Goal: Use online tool/utility: Utilize a website feature to perform a specific function

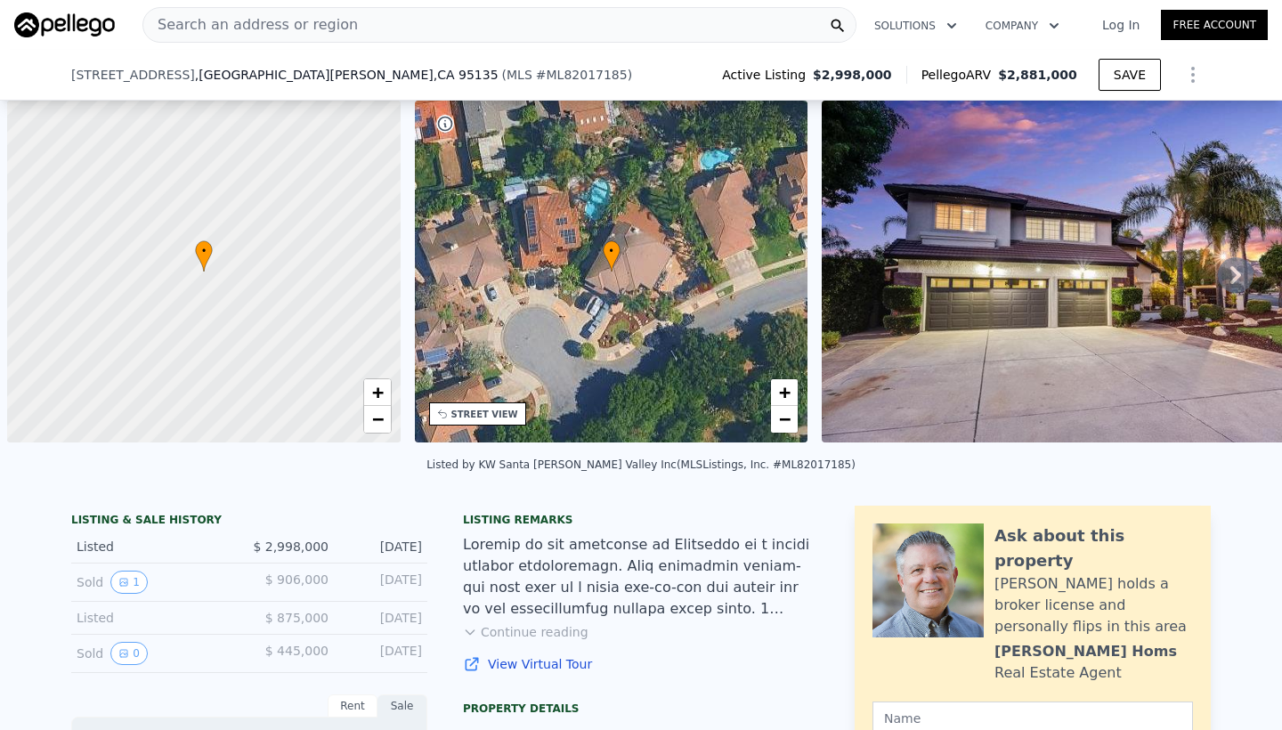
scroll to position [0, 7]
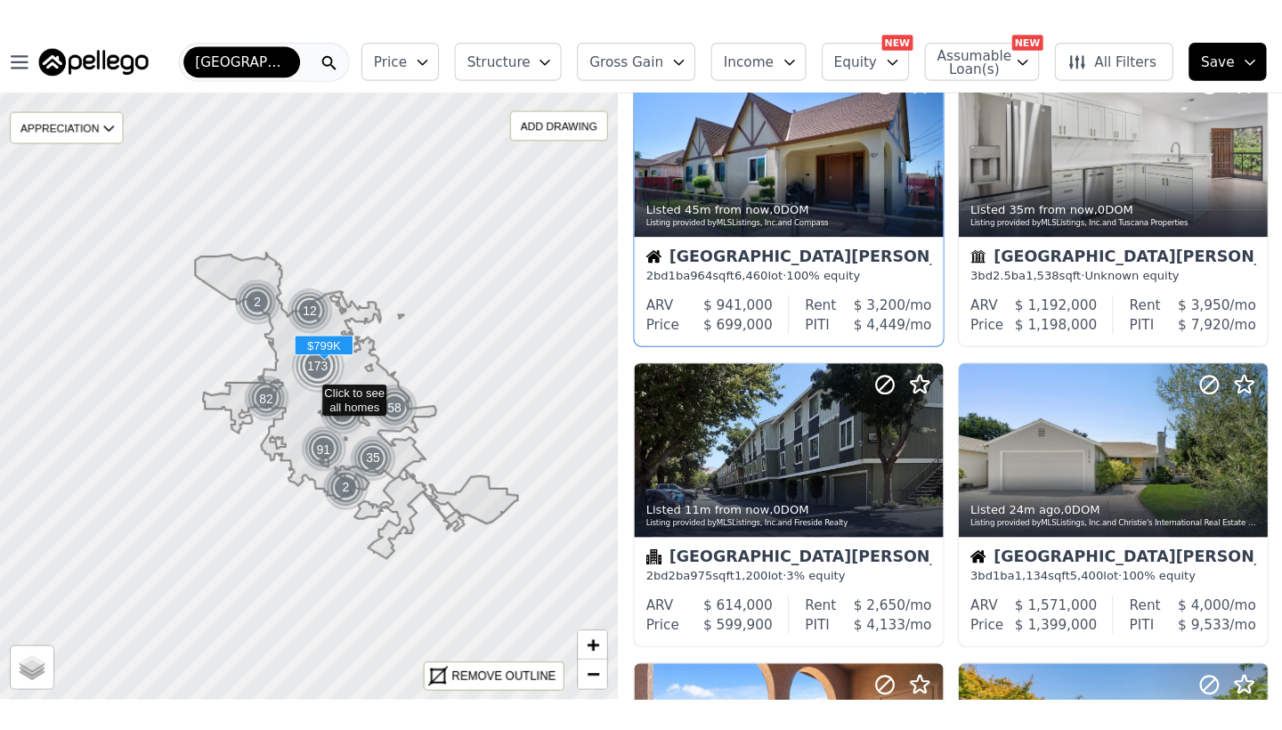
scroll to position [353, 0]
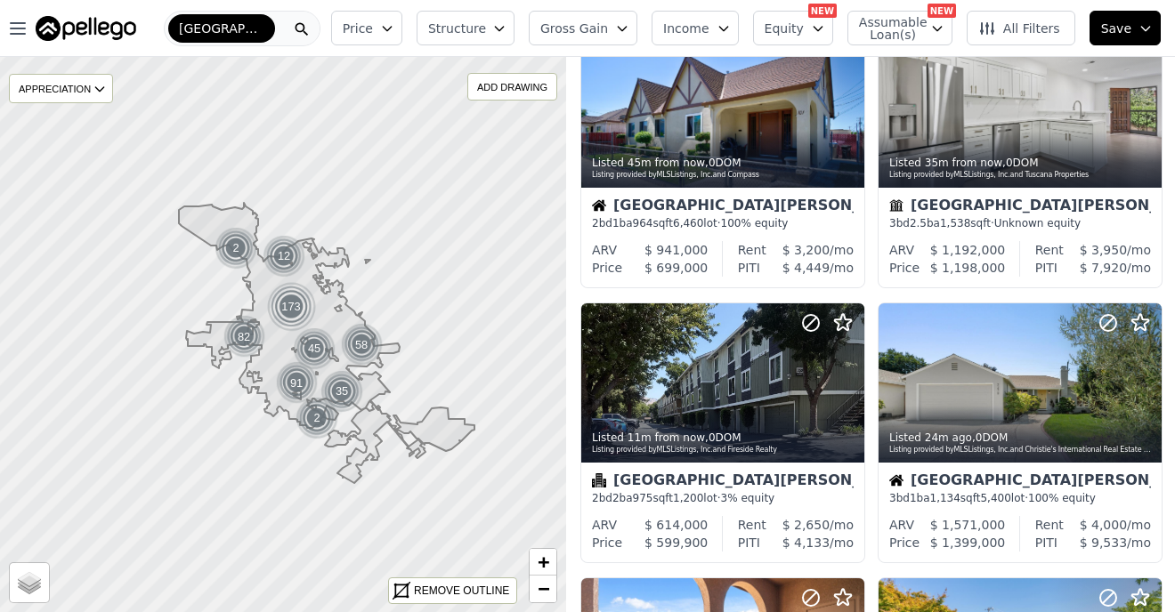
click at [218, 329] on icon at bounding box center [327, 343] width 296 height 280
click at [215, 334] on icon at bounding box center [327, 343] width 296 height 280
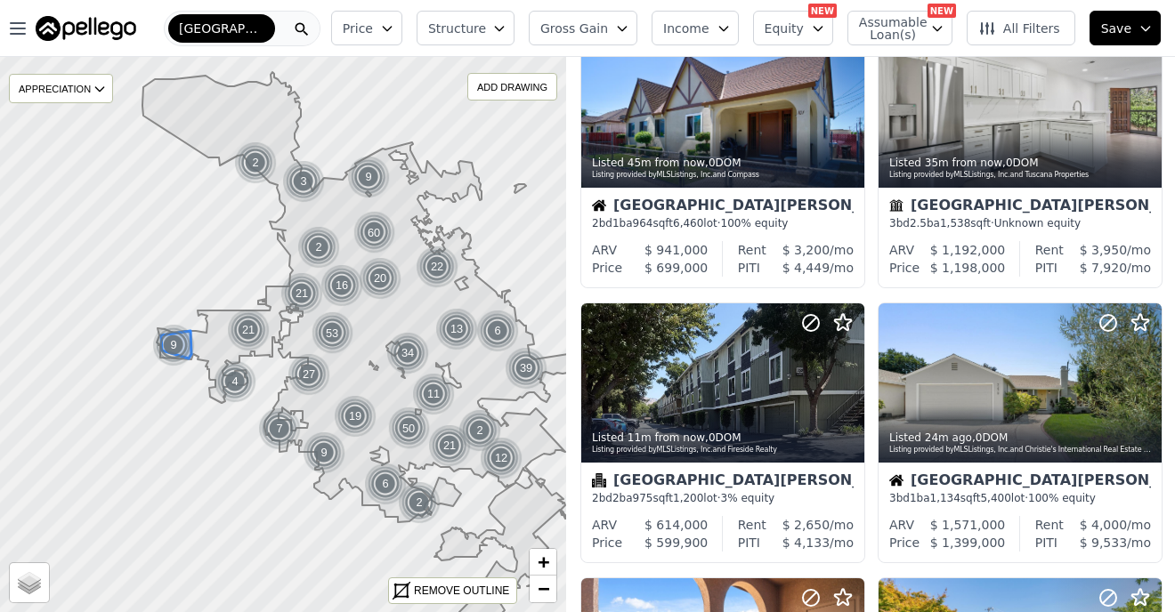
click at [191, 348] on img at bounding box center [174, 345] width 44 height 43
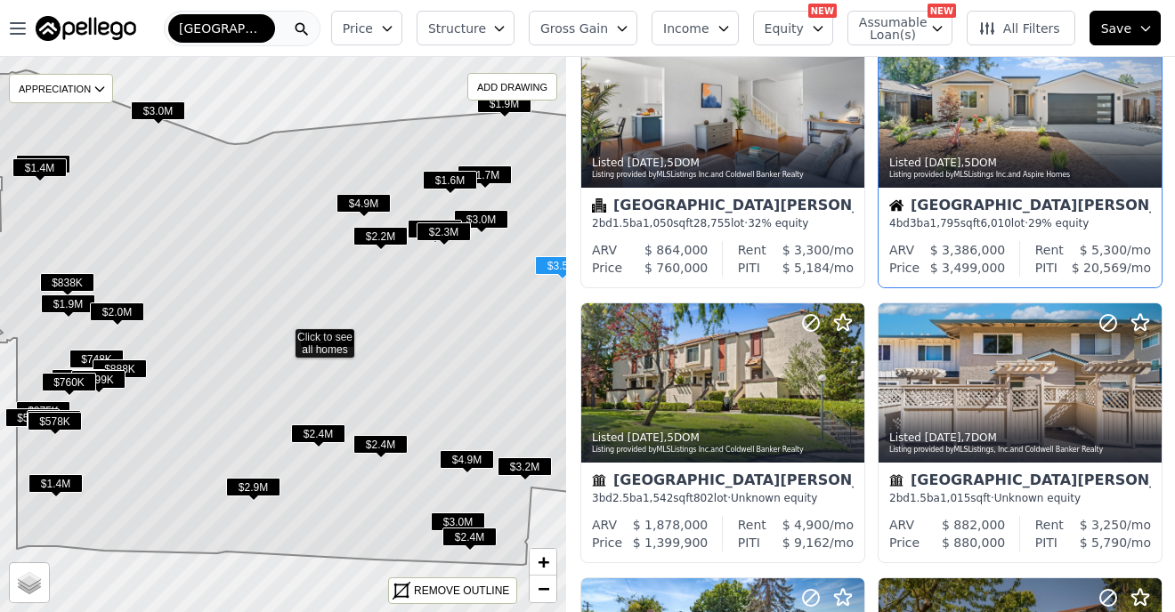
click at [1045, 103] on div at bounding box center [1020, 107] width 283 height 159
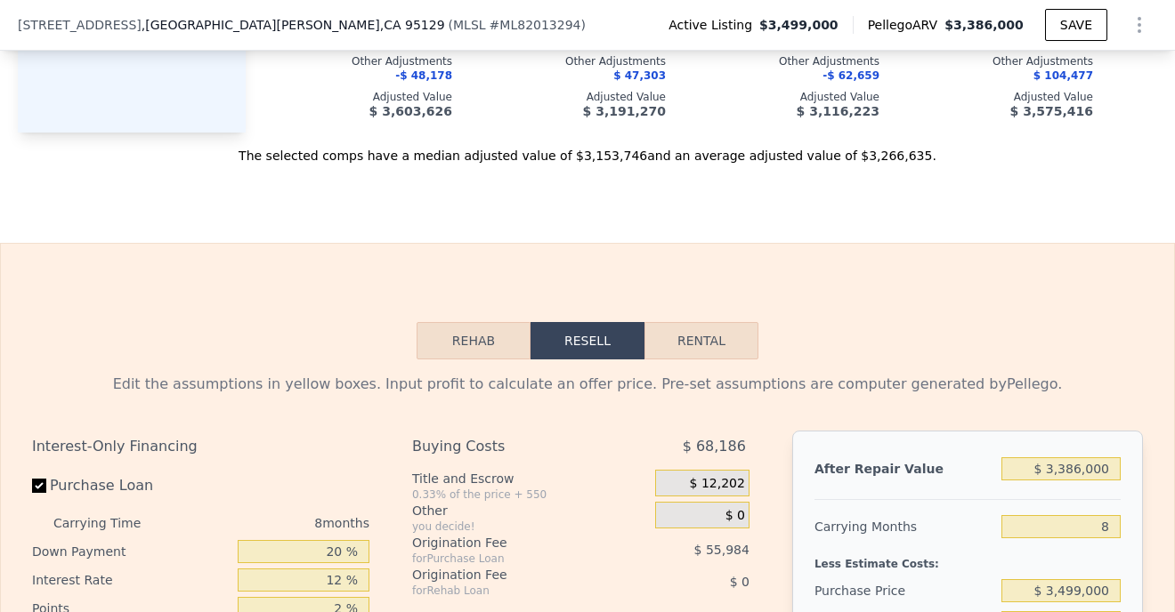
scroll to position [2841, 0]
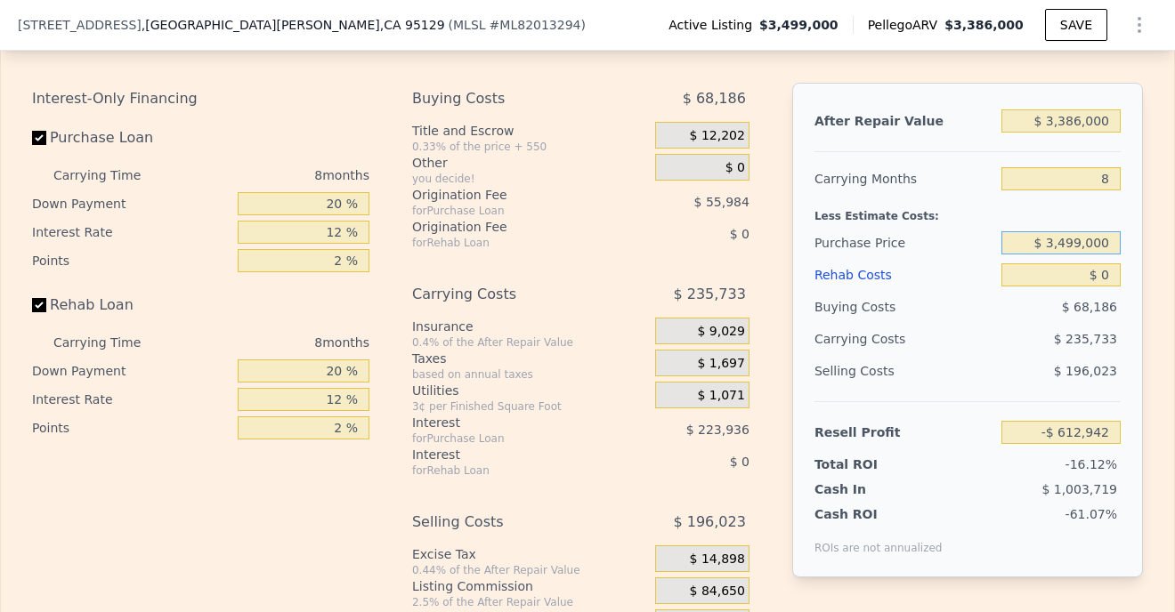
click at [1064, 247] on input "$ 3,499,000" at bounding box center [1060, 242] width 119 height 23
type input "$ 1,635,000"
type input "$ 1,406,385"
click at [953, 318] on div "Buying Costs" at bounding box center [905, 307] width 180 height 32
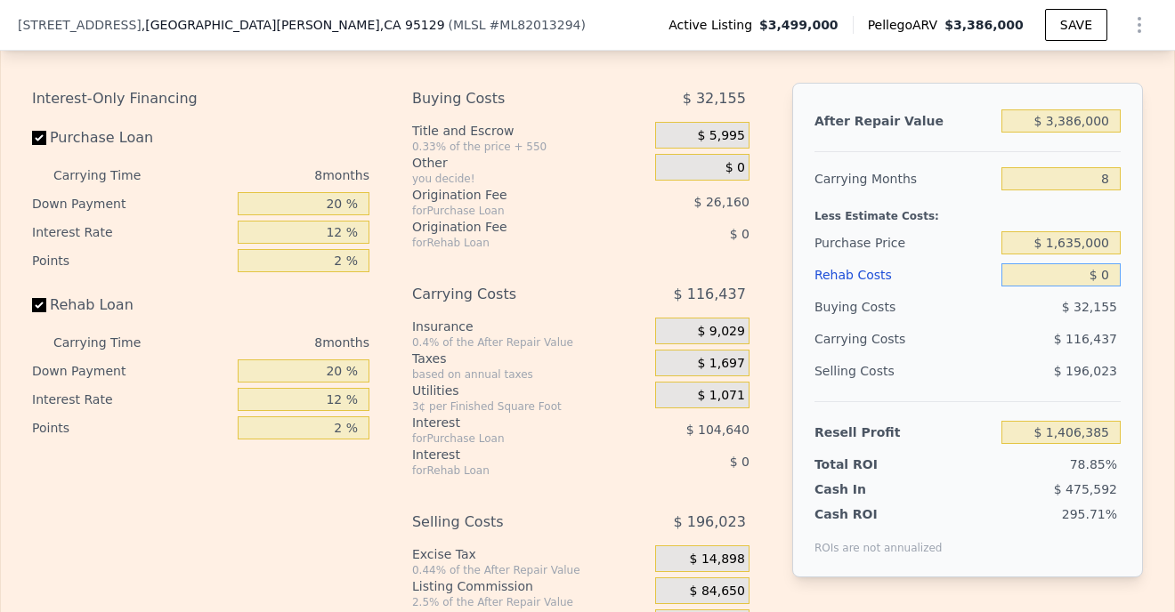
click at [1109, 277] on input "$ 0" at bounding box center [1060, 275] width 119 height 23
type input "$ 03"
type input "$ 1,406,382"
type input "$ 0"
type input "$ 1,406,385"
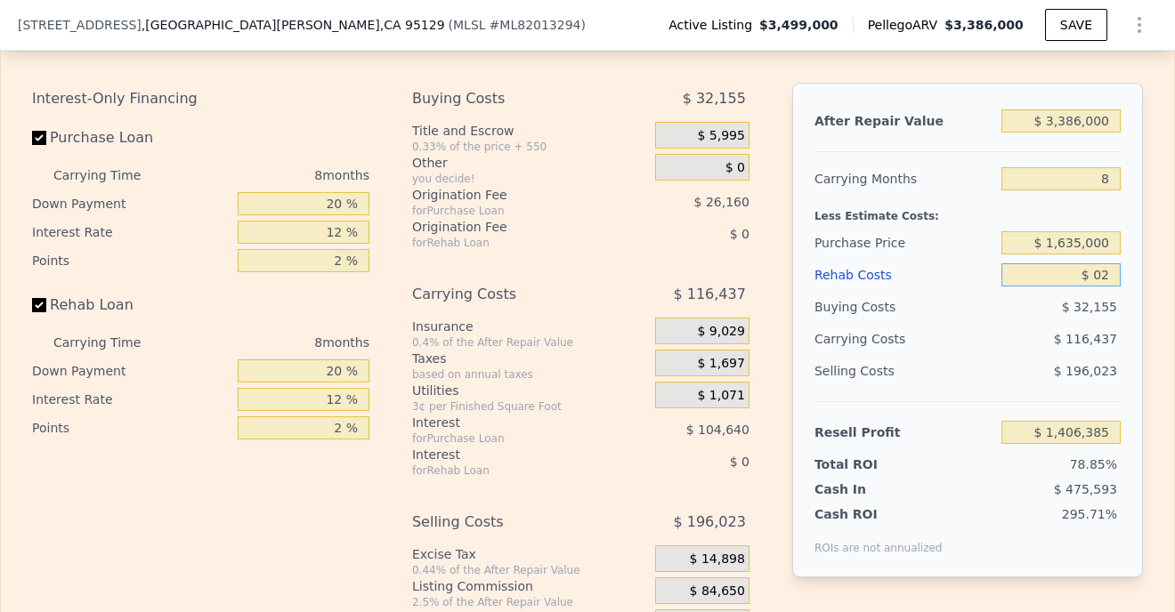
type input "$ 025"
type input "$ 1,406,360"
type input "$ 0250"
type input "$ 1,406,115"
type input "$ 02,500"
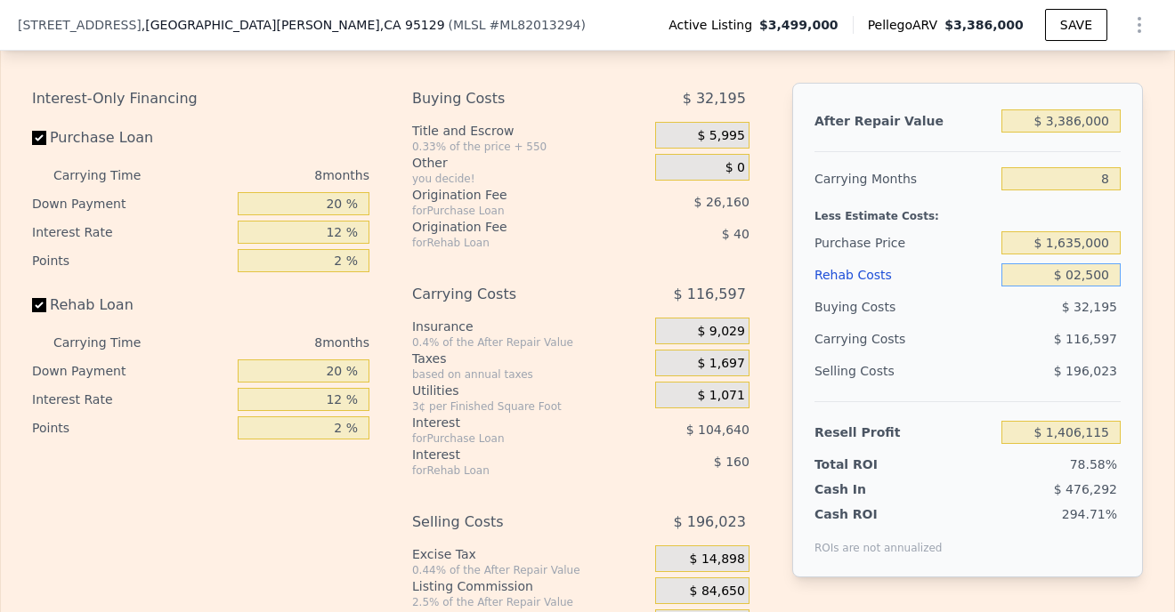
type input "$ 1,403,685"
type input "$ 025,000"
type input "$ 1,379,385"
type input "$ 0250,000"
type input "$ 1,136,385"
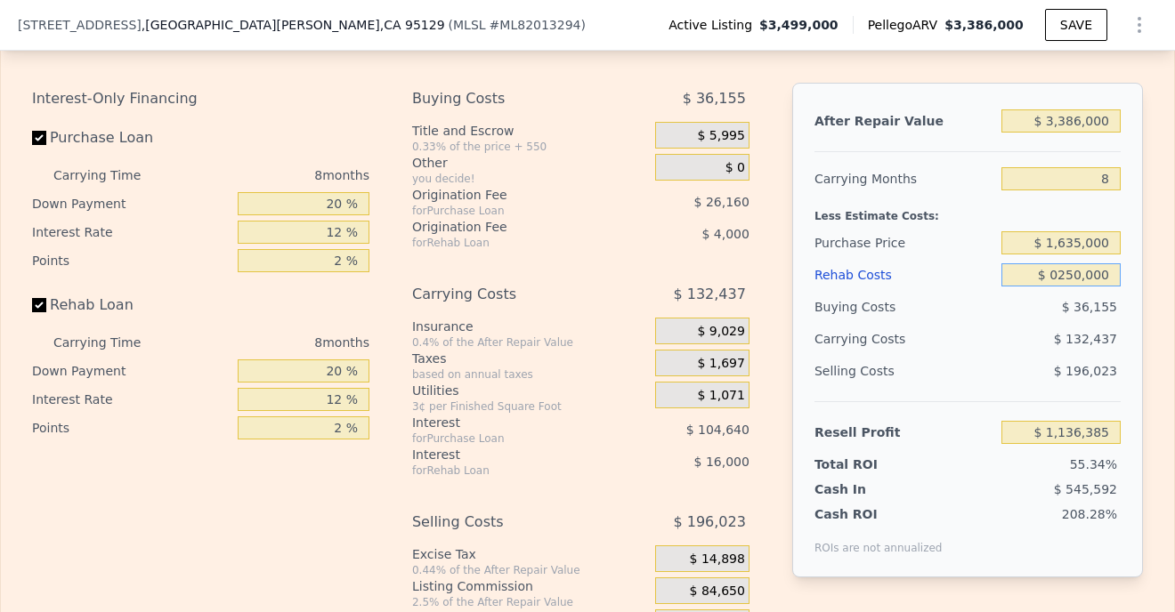
click at [1075, 275] on input "$ 0250,000" at bounding box center [1060, 275] width 119 height 23
type input "$ 00000"
type input "$ 1,406,385"
type input "$ 300,000"
type input "$ 1,082,385"
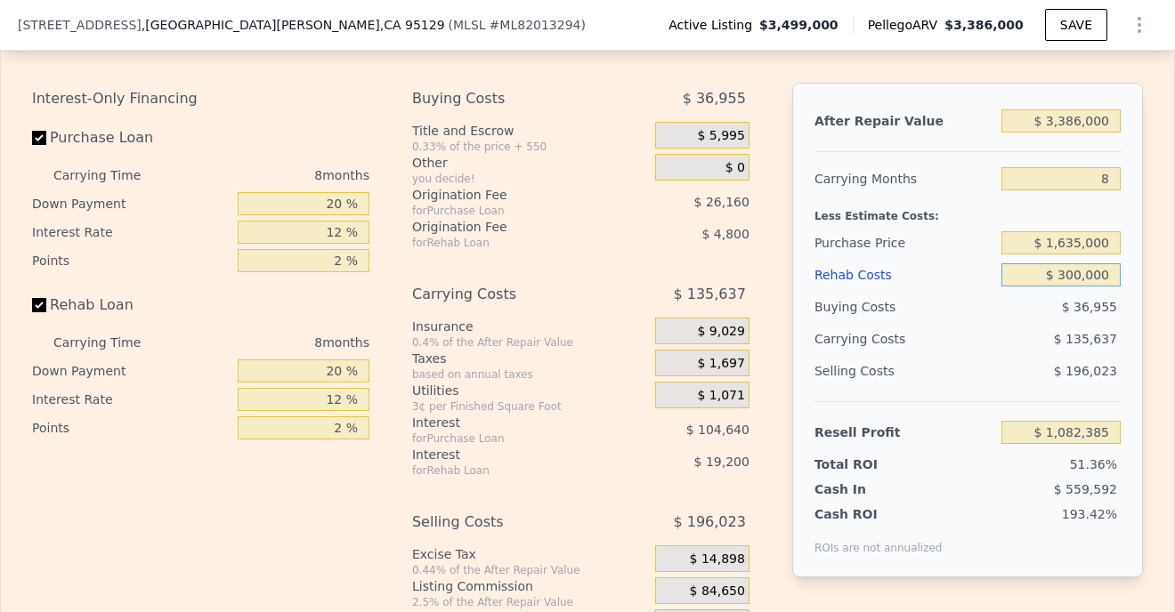
type input "$ 3,000,000"
type input "-$ 1,833,615"
type input "$ 300,000"
type input "$ 1,082,385"
click at [1057, 123] on input "$ 3,386,000" at bounding box center [1060, 120] width 119 height 23
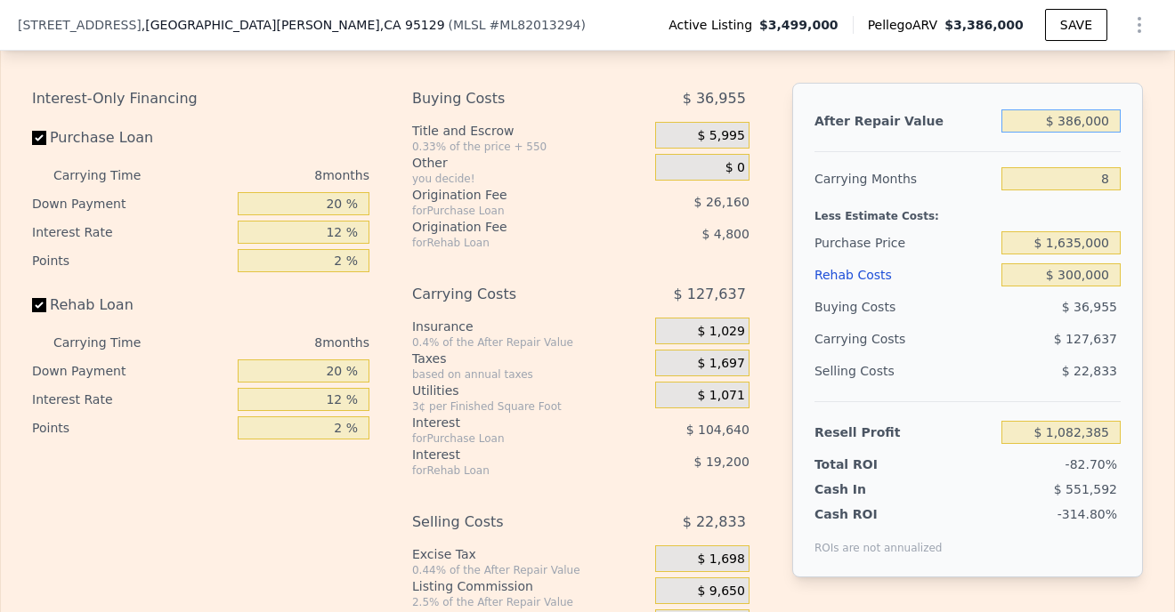
type input "$ 2,386,000"
type input "$ 142,781"
click at [1067, 122] on input "$ 2,386,000" at bounding box center [1060, 120] width 119 height 23
type input "$ 2,486,000"
type input "$ 236,742"
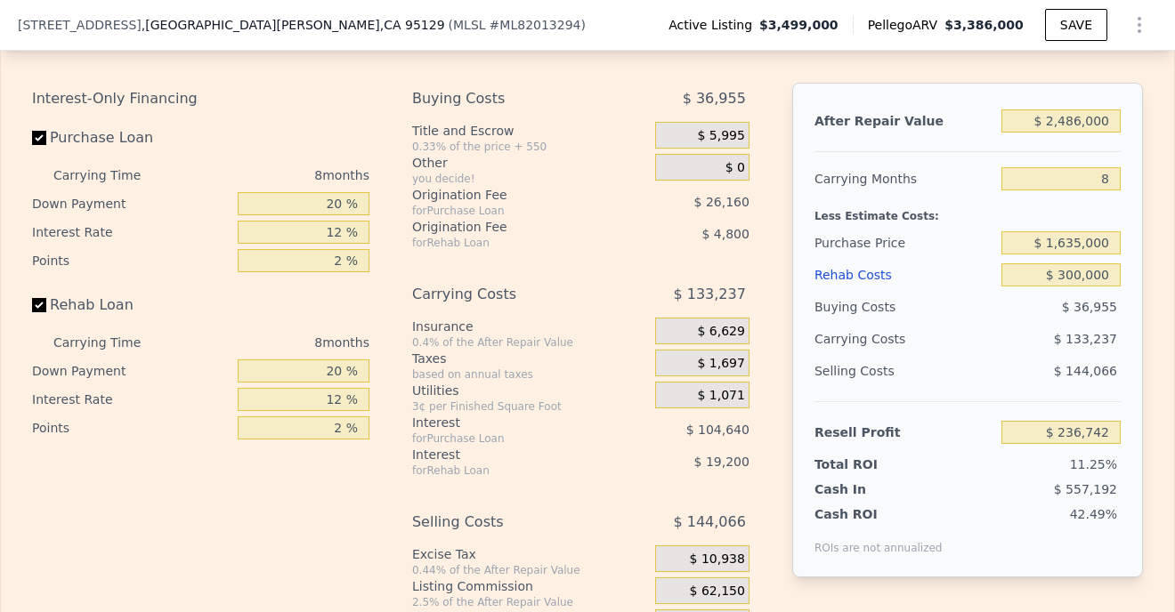
click at [974, 138] on div at bounding box center [968, 144] width 306 height 15
drag, startPoint x: 1066, startPoint y: 125, endPoint x: 1084, endPoint y: 121, distance: 18.2
click at [1084, 121] on input "$ 2,486,000" at bounding box center [1060, 120] width 119 height 23
type input "$ 245,000"
type input "-$ 1,868,910"
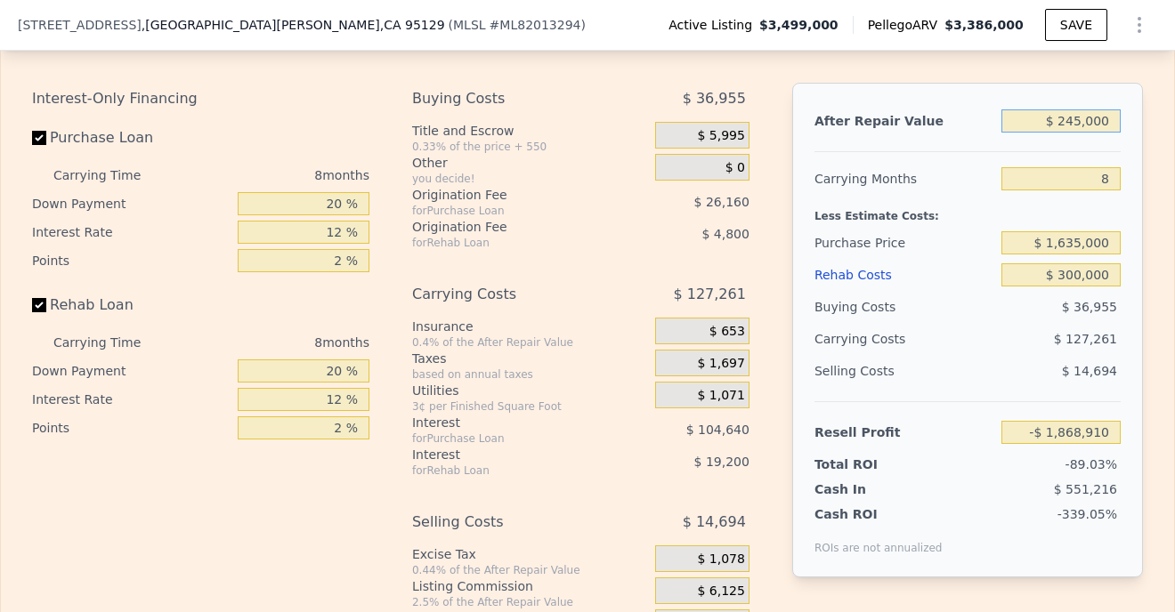
type input "$ 2,450,000"
type input "$ 202,915"
click at [937, 174] on div "Carrying Months" at bounding box center [905, 179] width 180 height 32
click at [343, 264] on input "2 %" at bounding box center [304, 260] width 132 height 23
click at [345, 432] on input "2 %" at bounding box center [304, 428] width 132 height 23
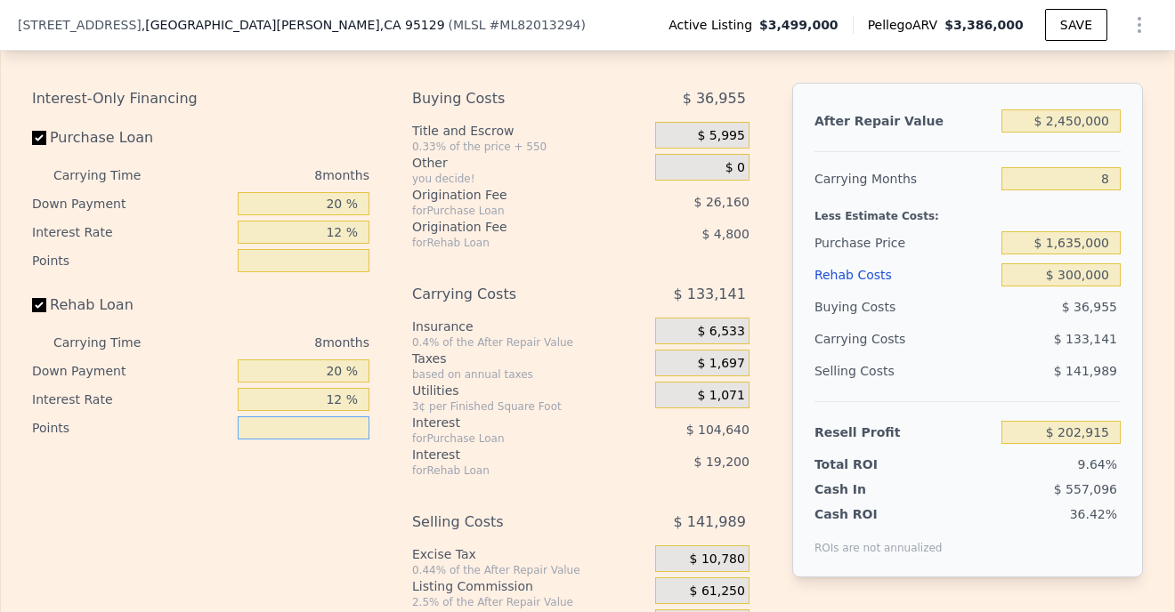
type input "0 %"
type input "$ 207,715"
click at [306, 474] on div "Interest-Only Financing Purchase Loan Carrying Time 8 months Down Payment 20 % …" at bounding box center [208, 378] width 352 height 591
click at [342, 236] on input "12 %" at bounding box center [304, 232] width 132 height 23
type input "1 %"
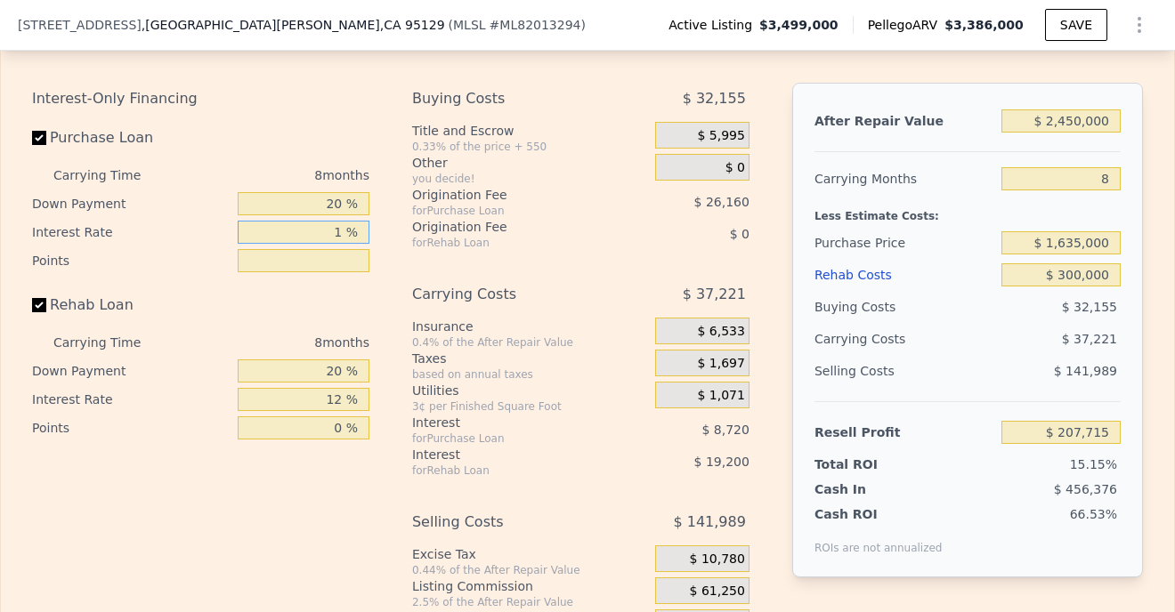
type input "$ 303,635"
type input "10 %"
type input "$ 225,155"
type input "10 %"
click at [346, 409] on input "12 %" at bounding box center [304, 399] width 132 height 23
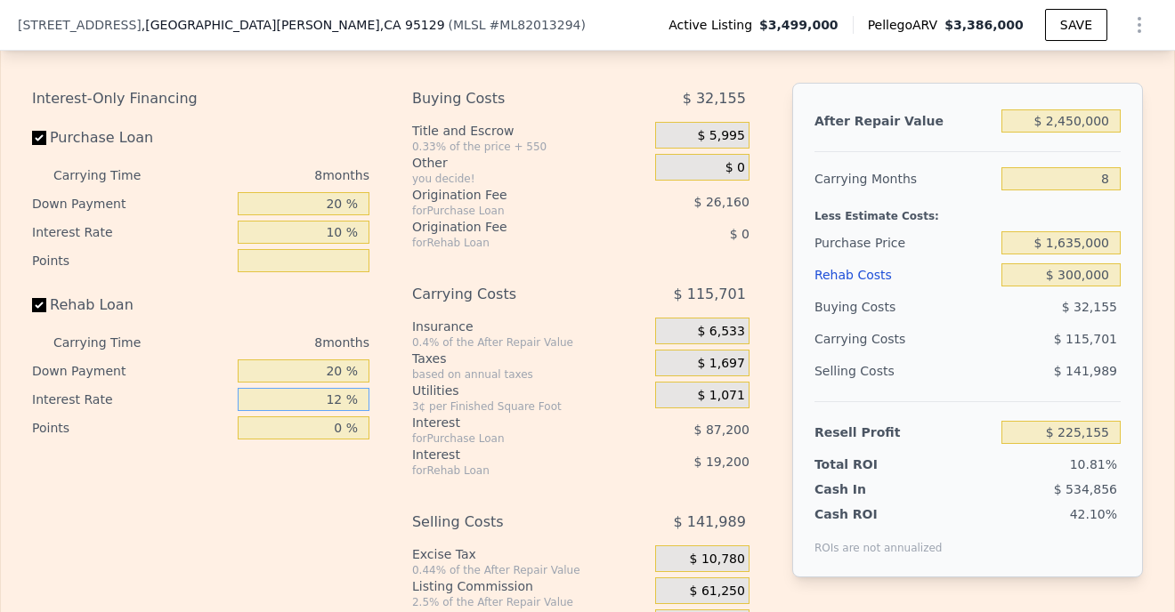
type input "1 %"
type input "$ 242,755"
type input "10 %"
type input "$ 228,355"
type input "10 %"
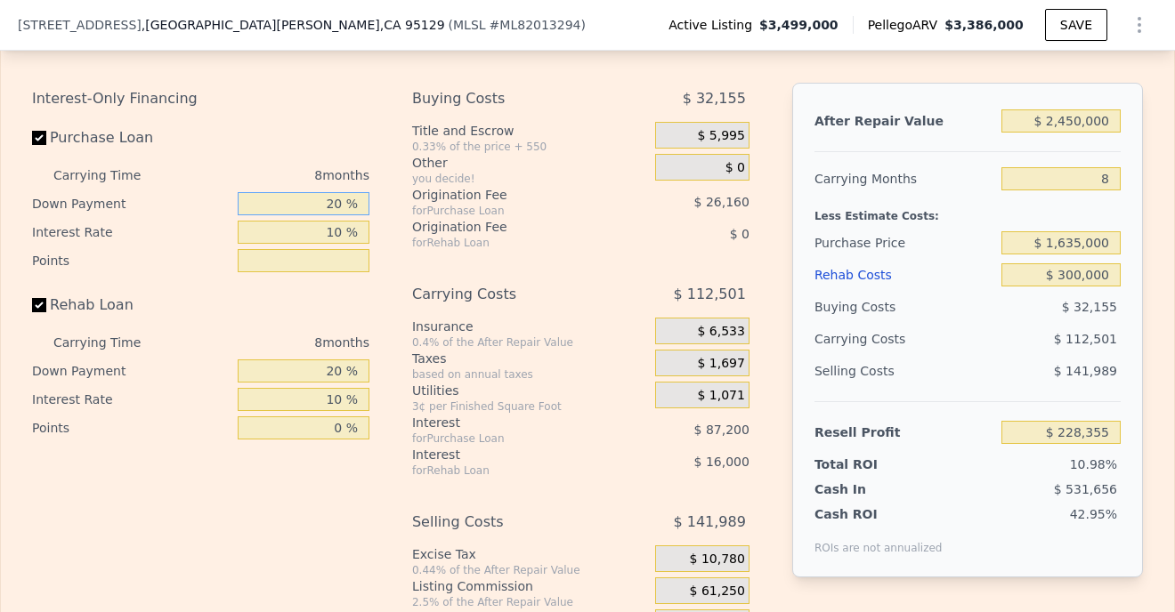
click at [335, 204] on input "20 %" at bounding box center [304, 203] width 132 height 23
type input "0 %"
type input "$ 200,015"
type input "0 %"
click at [337, 374] on input "20 %" at bounding box center [304, 371] width 132 height 23
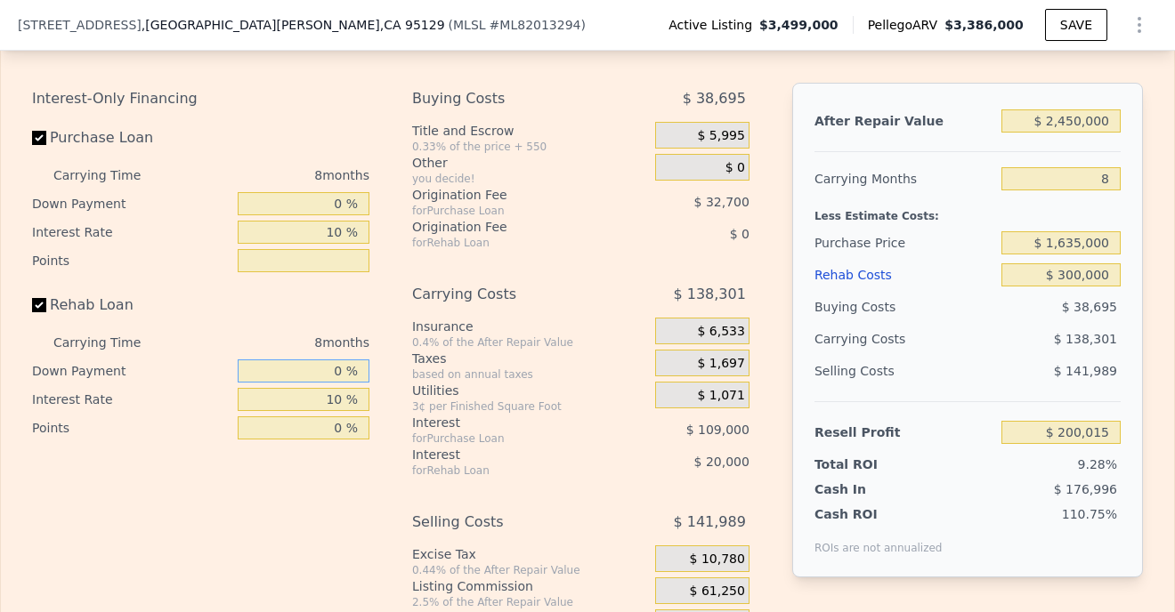
type input "0 %"
type input "$ 196,015"
type input "0 %"
click at [312, 321] on div "Rehab Loan" at bounding box center [200, 308] width 337 height 39
click at [615, 426] on div "Interest for Purchase Loan $ 109,000" at bounding box center [580, 430] width 337 height 32
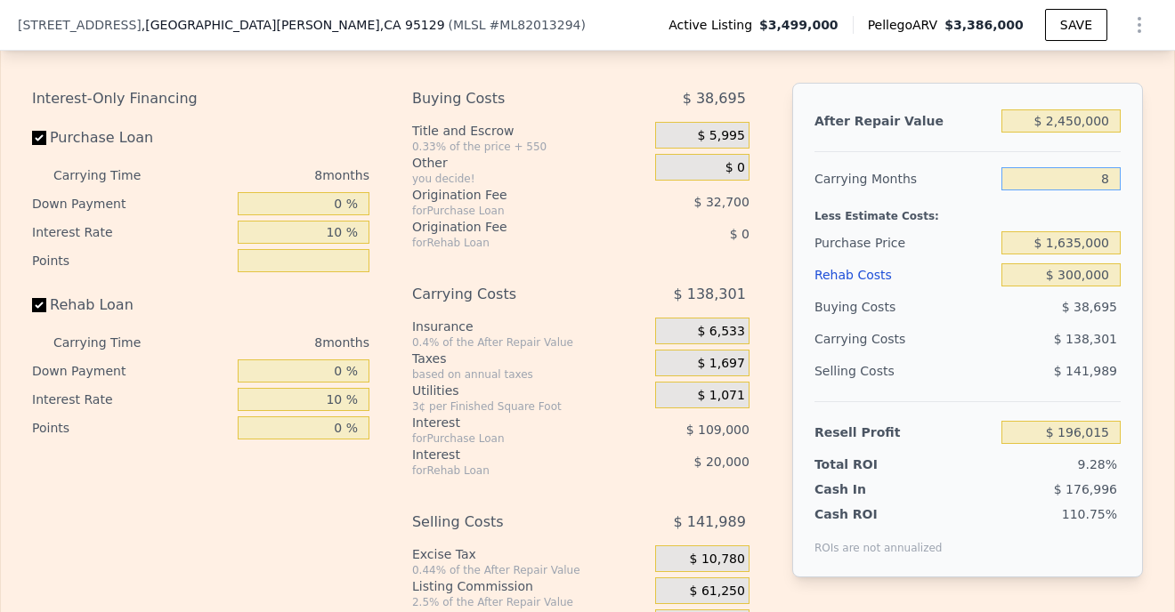
click at [1031, 180] on input "8" at bounding box center [1060, 178] width 119 height 23
click at [1105, 176] on input "8" at bounding box center [1060, 178] width 119 height 23
click at [1109, 181] on input "8" at bounding box center [1060, 178] width 119 height 23
click at [340, 207] on input "0 %" at bounding box center [304, 203] width 132 height 23
click at [1037, 434] on input "$ 196,015" at bounding box center [1060, 432] width 119 height 23
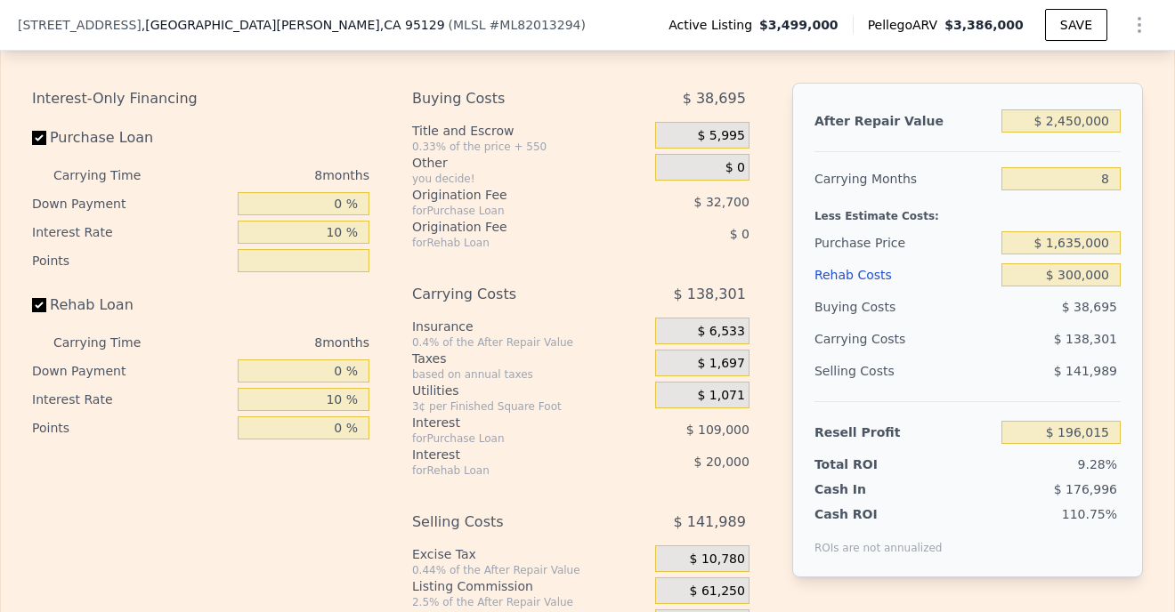
click at [1082, 490] on span "$ 176,996" at bounding box center [1085, 489] width 63 height 14
click at [626, 288] on div "$ 138,301" at bounding box center [683, 295] width 132 height 32
click at [340, 205] on input "0 %" at bounding box center [304, 203] width 132 height 23
type input "1 %"
type input "$ 197,430"
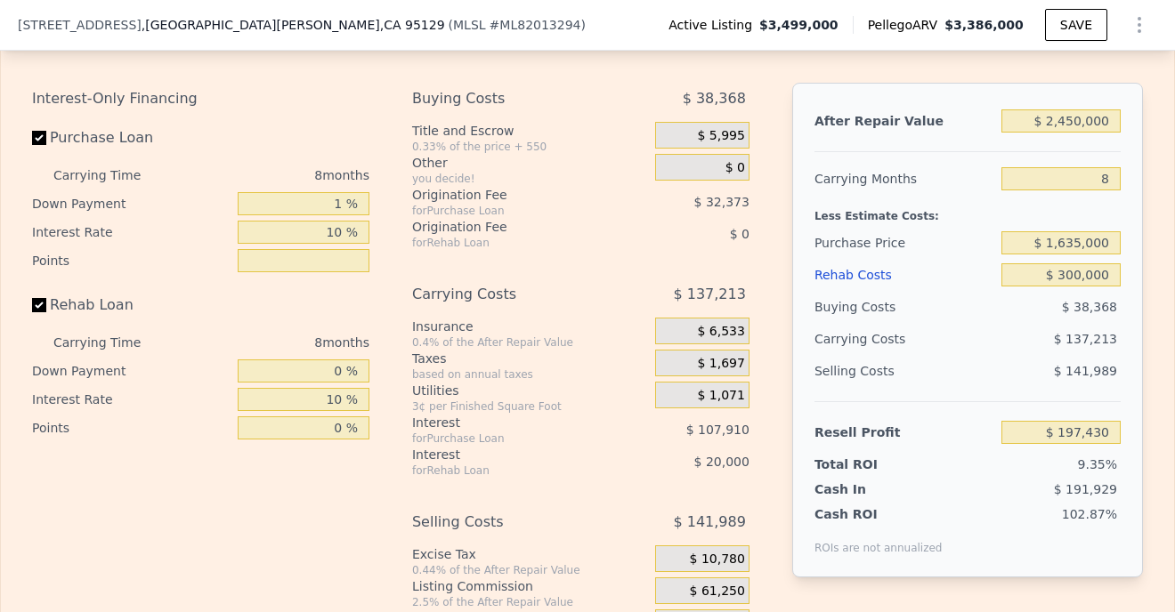
click at [212, 289] on label "Rehab Loan" at bounding box center [131, 305] width 199 height 32
click at [46, 298] on input "Rehab Loan" at bounding box center [39, 305] width 14 height 14
checkbox input "false"
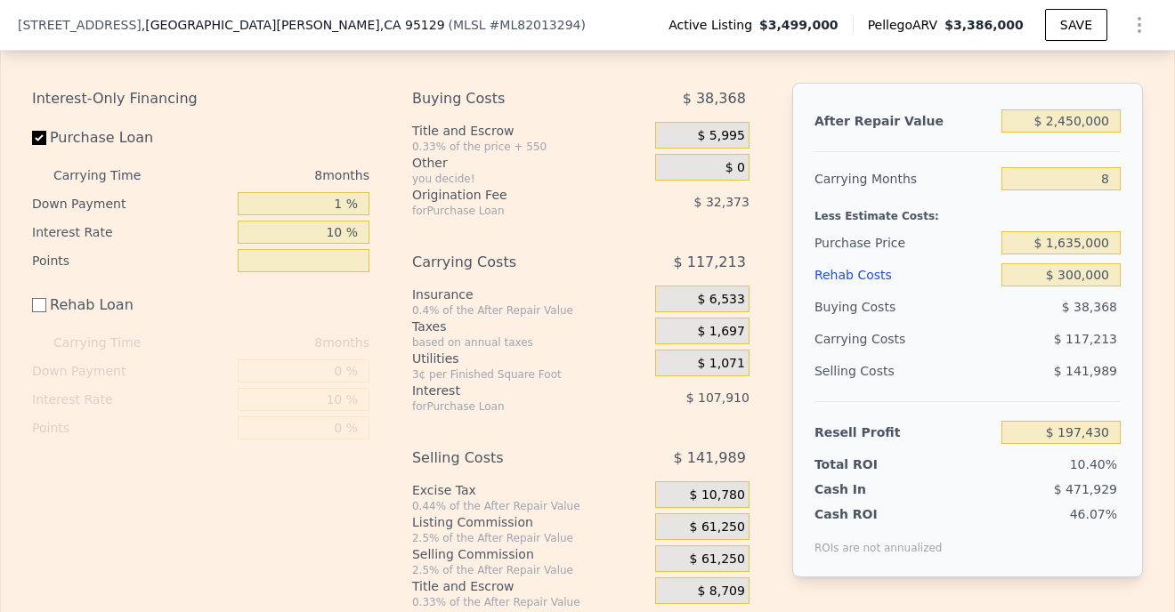
type input "$ 217,430"
click at [1068, 121] on input "$ 2,450,000" at bounding box center [1060, 120] width 119 height 23
type input "$ 2,650,000"
type input "$ 405,350"
click at [1076, 123] on input "$ 2,650,000" at bounding box center [1060, 120] width 119 height 23
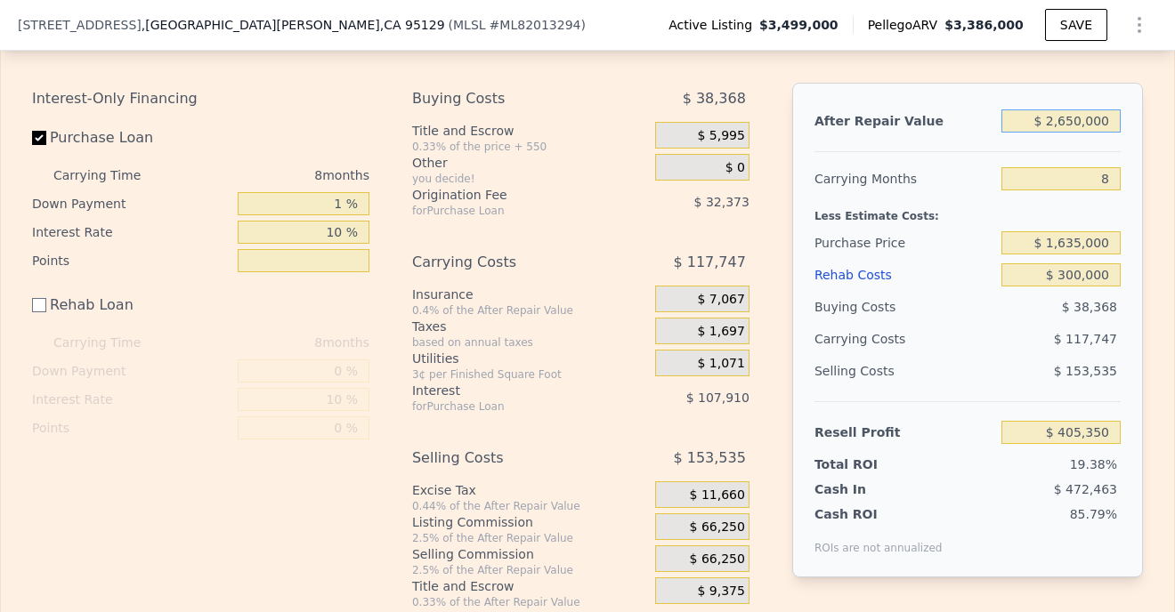
type input "$ 260,000"
type input "-$ 1,840,301"
type input "$ 2,600,000"
type input "$ 358,371"
click at [954, 165] on div "Carrying Months" at bounding box center [905, 179] width 180 height 32
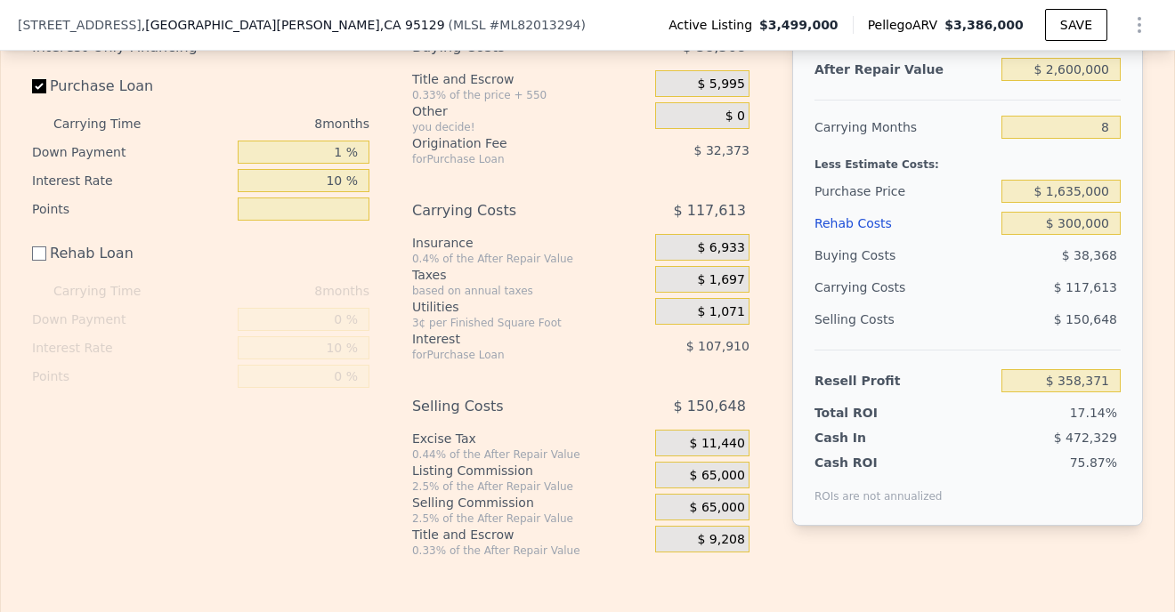
scroll to position [2895, 0]
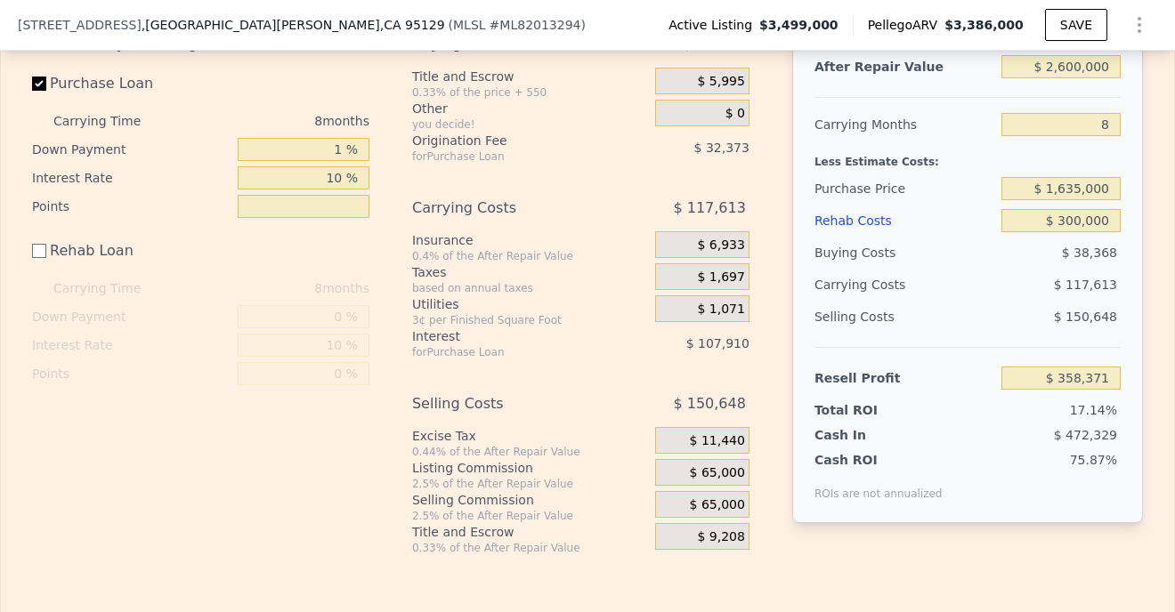
click at [474, 500] on div "Selling Commission" at bounding box center [530, 500] width 236 height 18
click at [681, 500] on div "$ 65,000" at bounding box center [702, 504] width 94 height 27
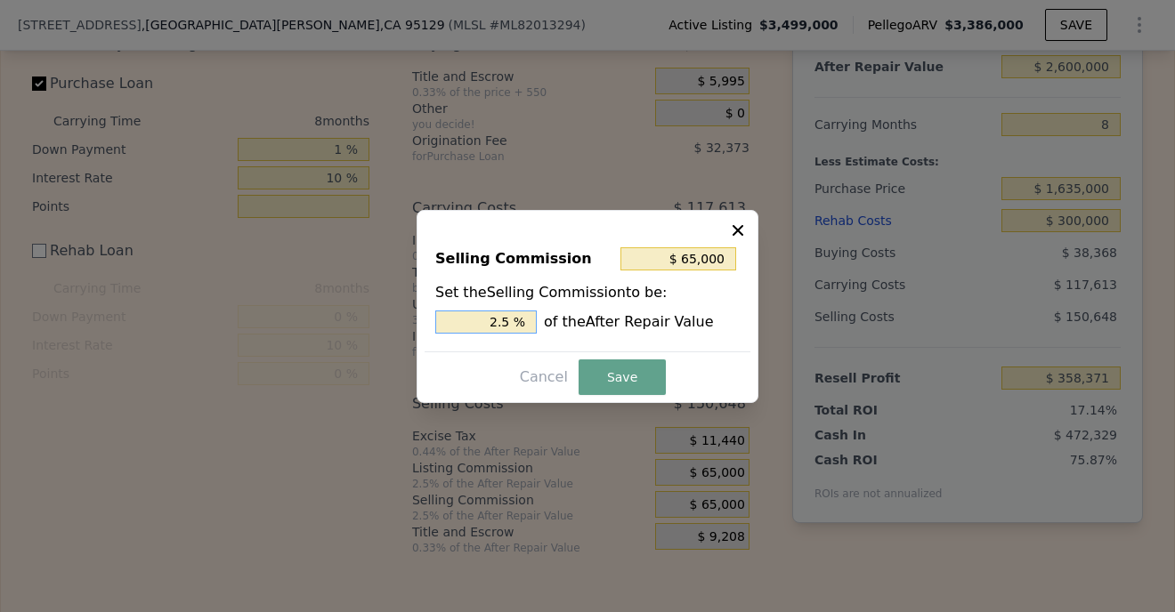
click at [515, 318] on input "2.5 %" at bounding box center [485, 322] width 101 height 23
type input "$ 52,000"
type input "2 %"
click at [628, 380] on button "Save" at bounding box center [622, 378] width 87 height 36
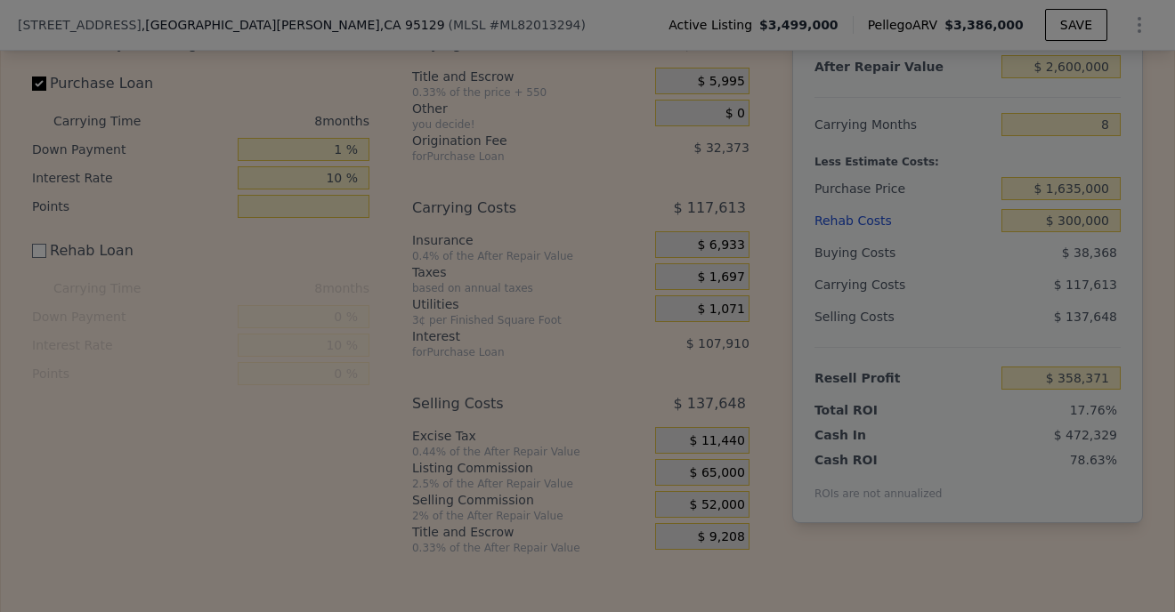
type input "$ 371,371"
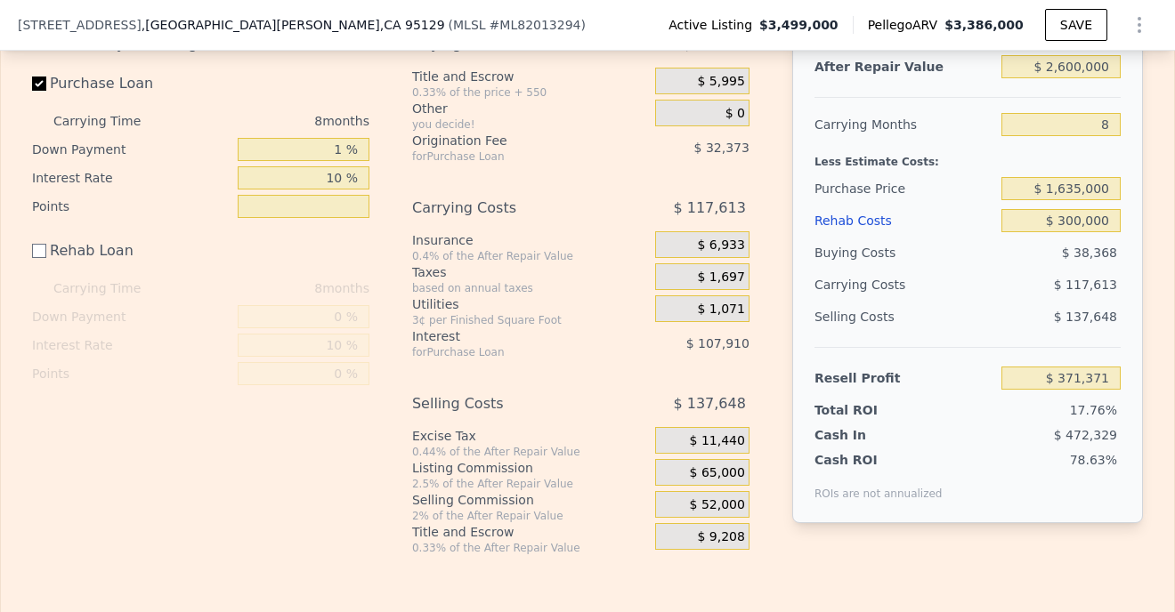
click at [710, 508] on span "$ 52,000" at bounding box center [717, 506] width 55 height 16
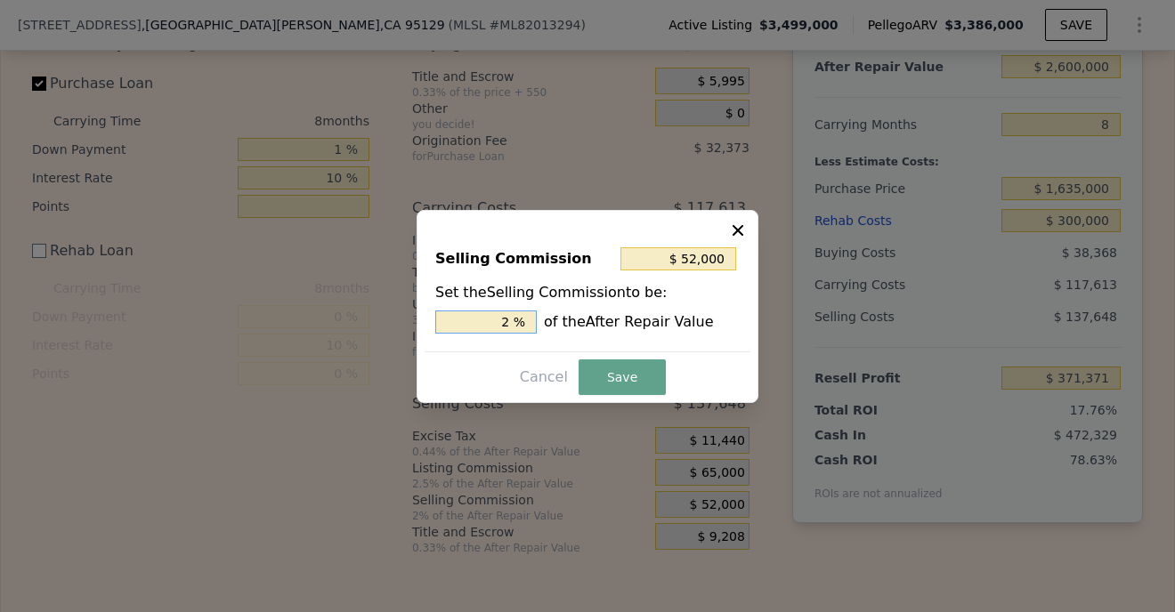
click at [509, 324] on input "2 %" at bounding box center [485, 322] width 101 height 23
click at [612, 381] on button "Save" at bounding box center [622, 378] width 87 height 36
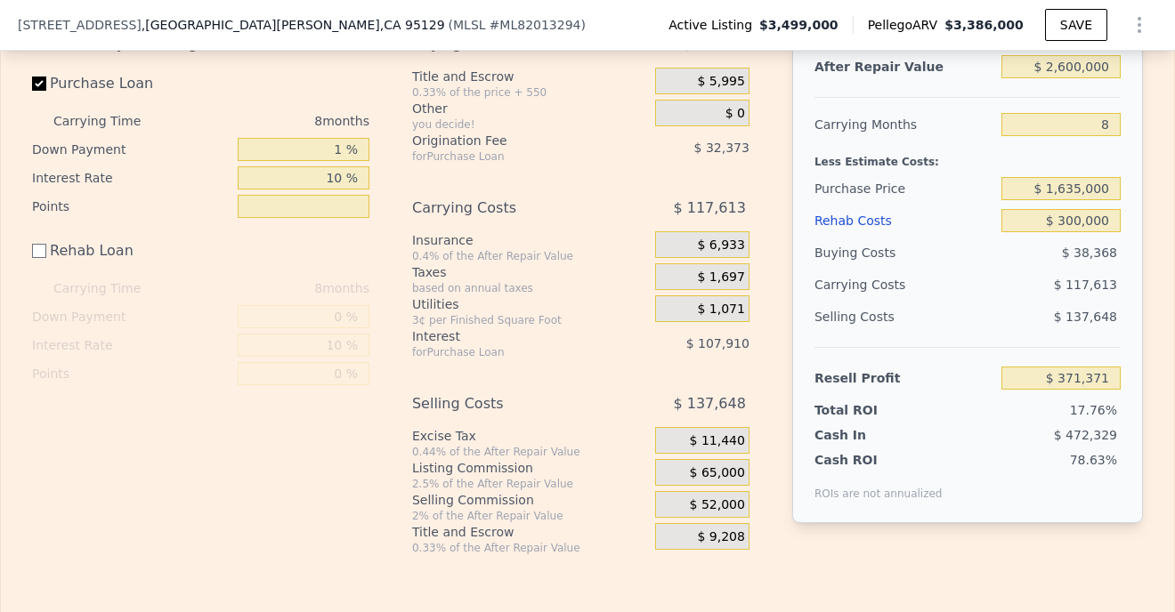
click at [692, 473] on div "$ 65,000" at bounding box center [702, 472] width 94 height 27
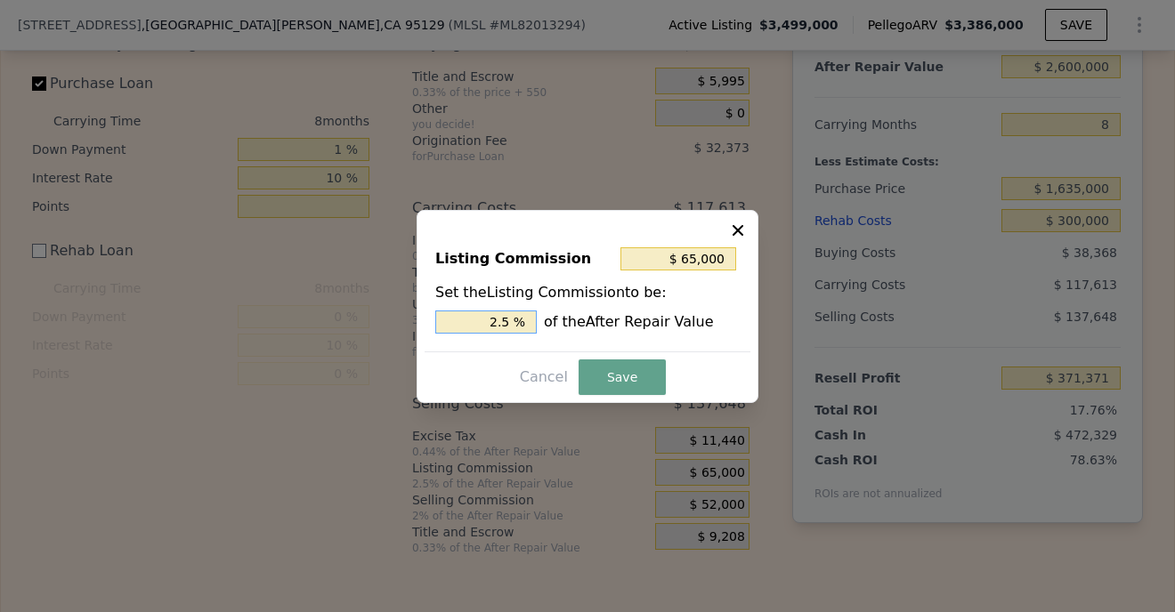
click at [514, 325] on input "2.5 %" at bounding box center [485, 322] width 101 height 23
type input "$ 52,000"
type input "2 %"
click at [630, 378] on button "Save" at bounding box center [622, 378] width 87 height 36
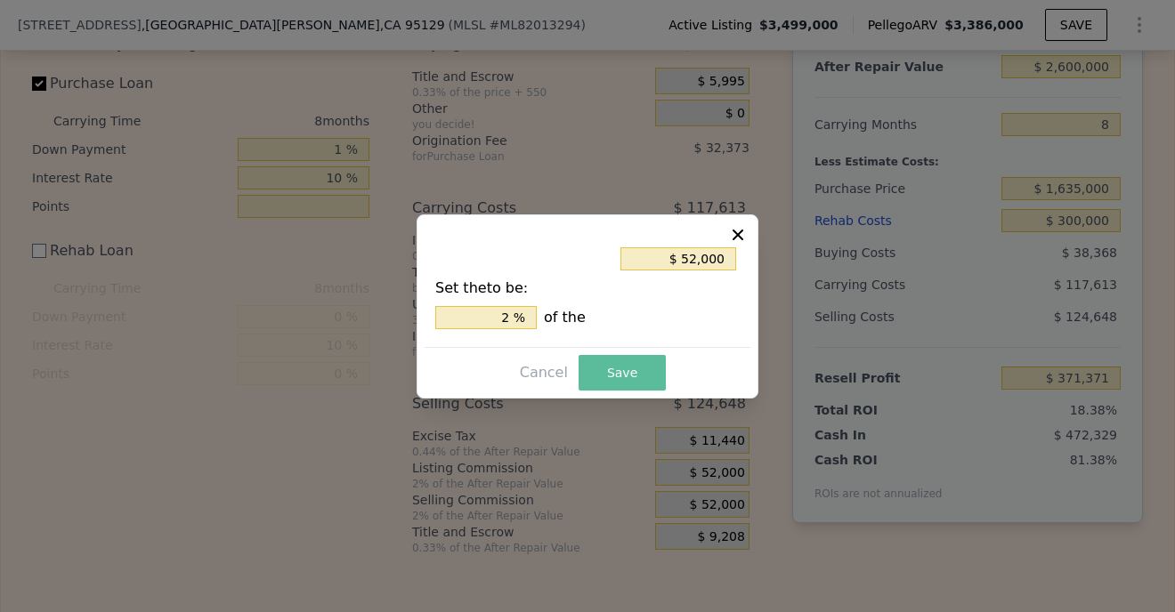
type input "$ 384,371"
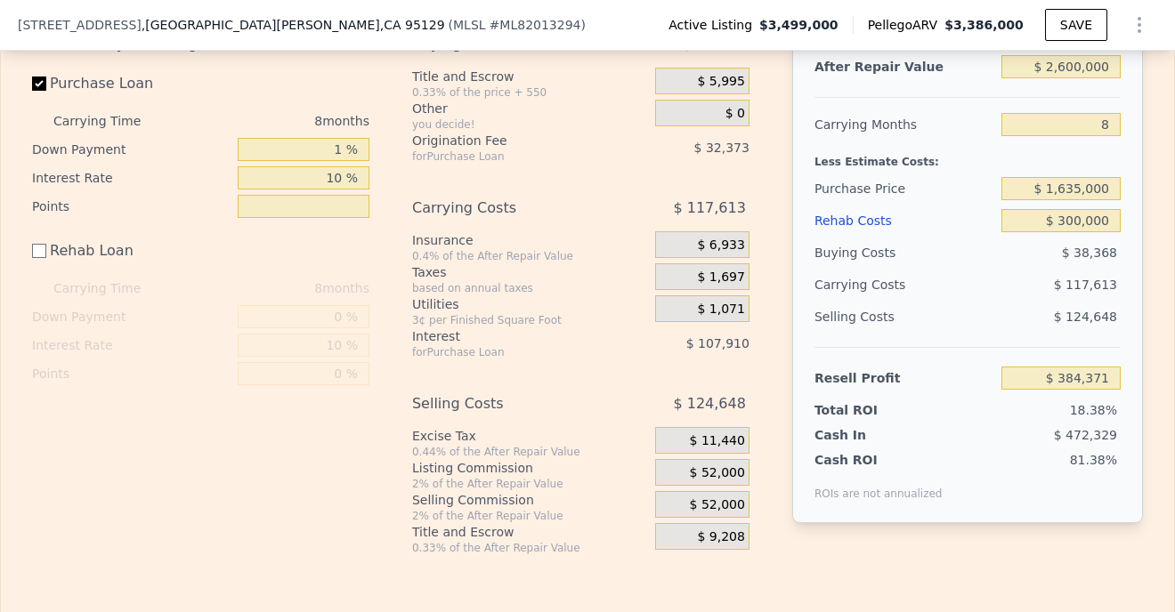
scroll to position [2776, 0]
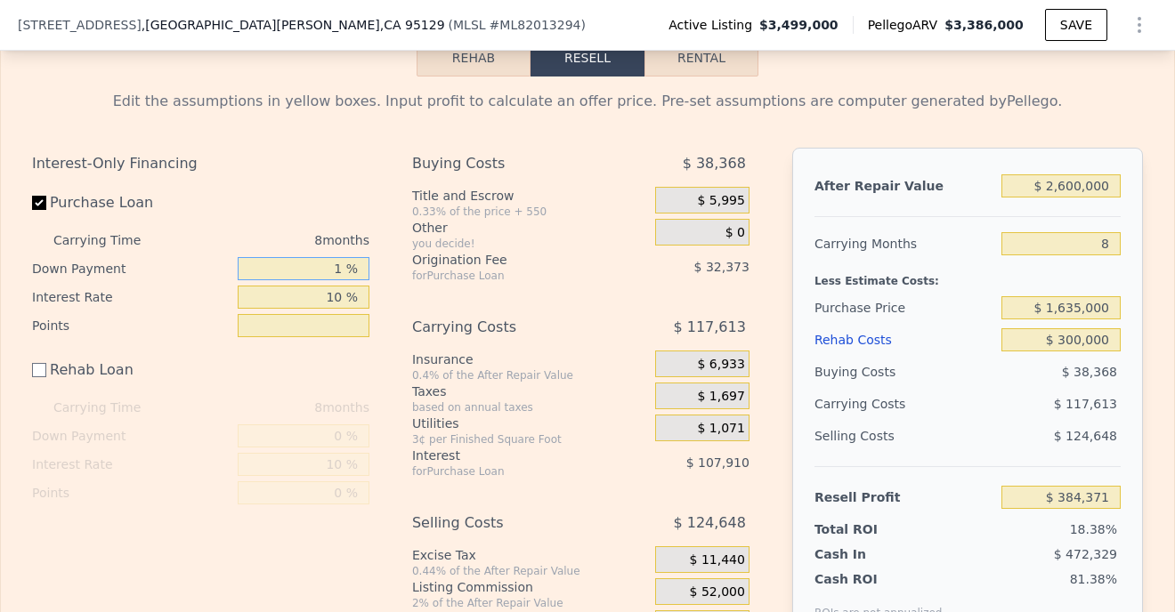
click at [330, 271] on input "1 %" at bounding box center [304, 268] width 132 height 23
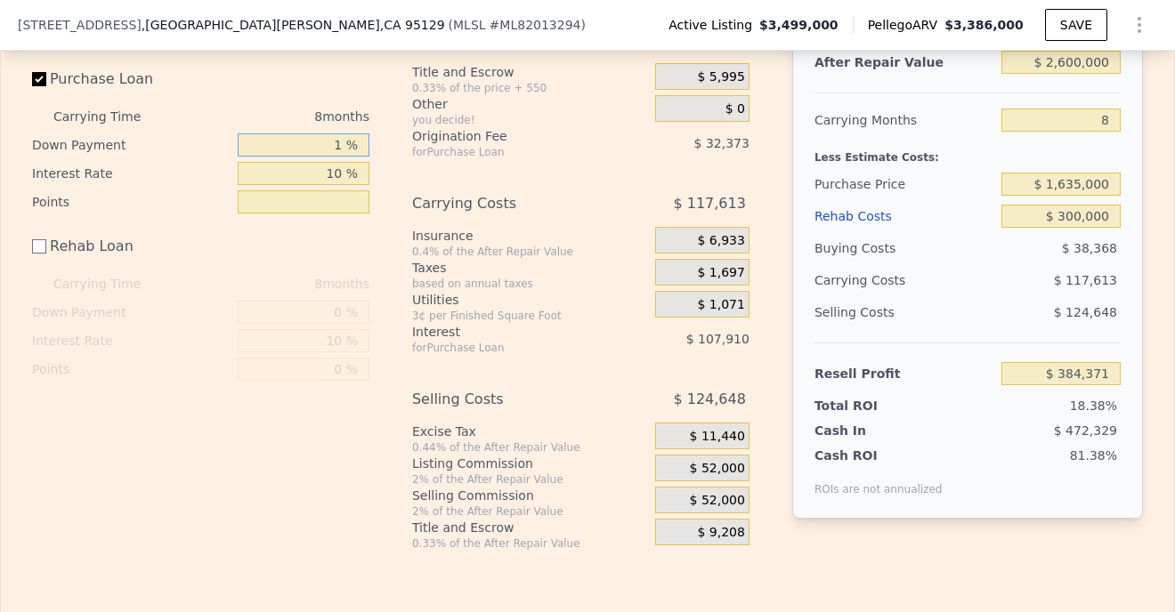
scroll to position [2902, 0]
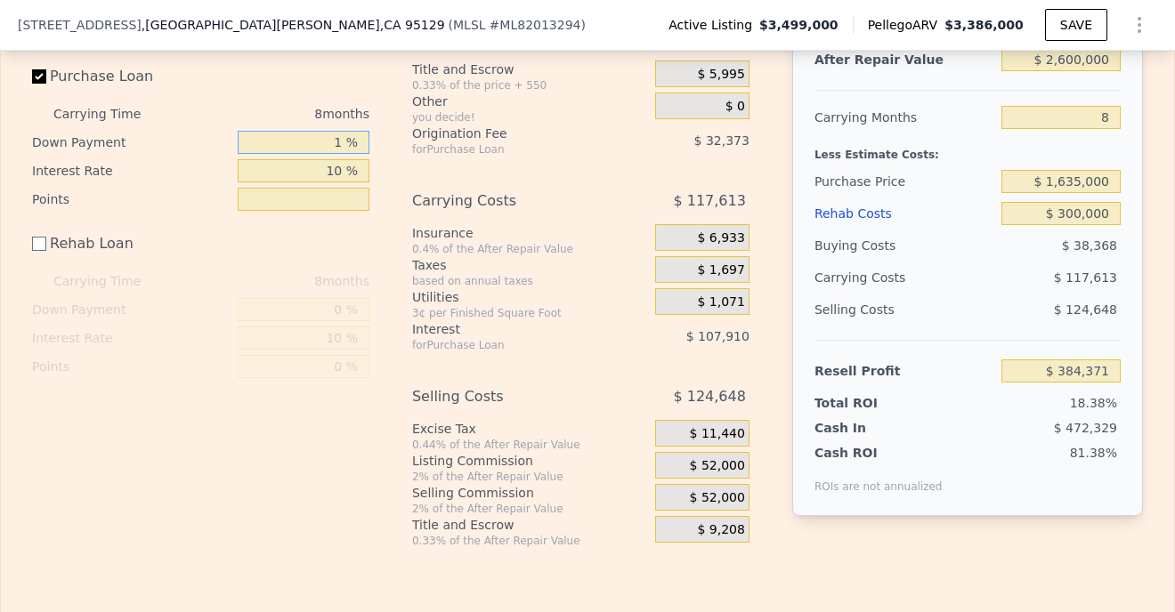
click at [342, 143] on input "1 %" at bounding box center [304, 142] width 132 height 23
type input "10 %"
type input "$ 397,122"
type input "100 %"
type input "$ 524,656"
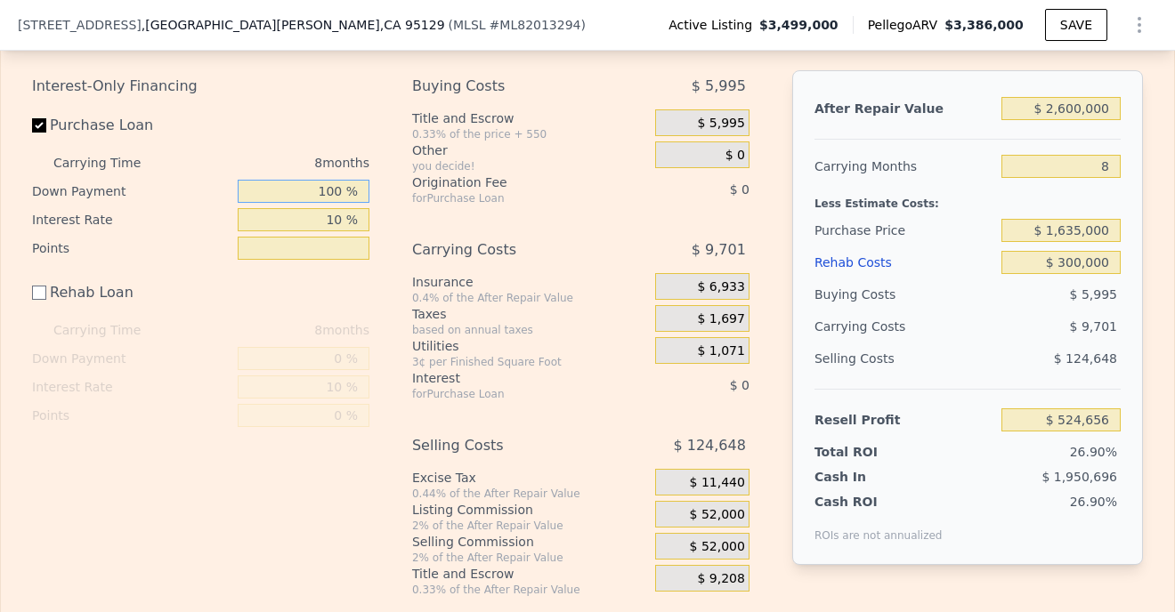
scroll to position [2850, 0]
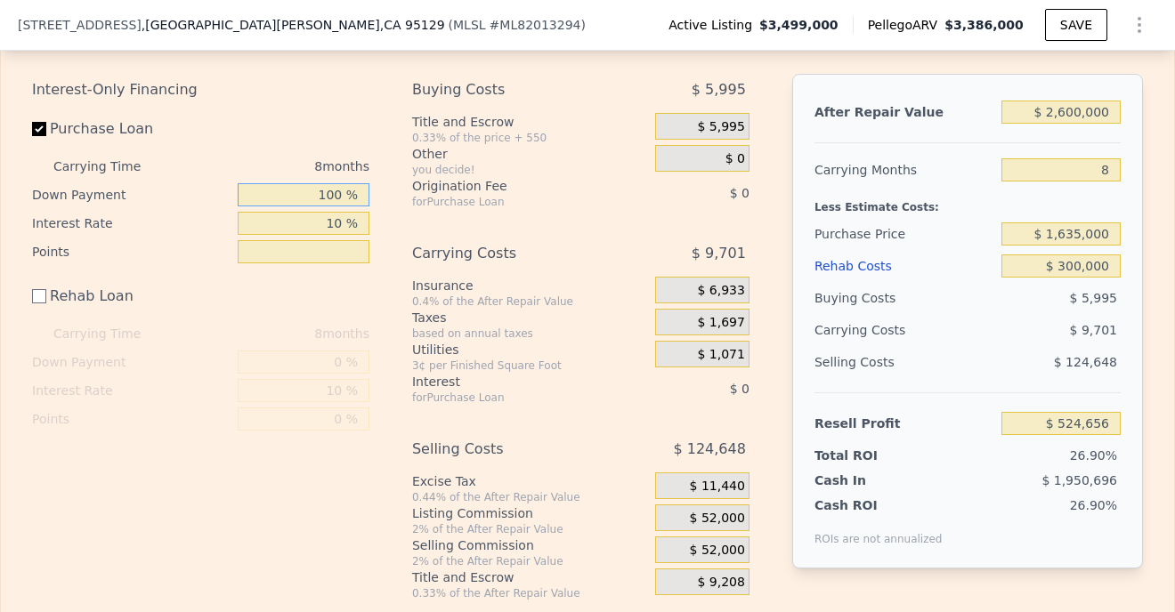
type input "100 %"
click at [569, 219] on div "Buying Costs $ 5,995 Title and Escrow 0.33% of the price + 550 $ 5,995 Other yo…" at bounding box center [580, 337] width 337 height 527
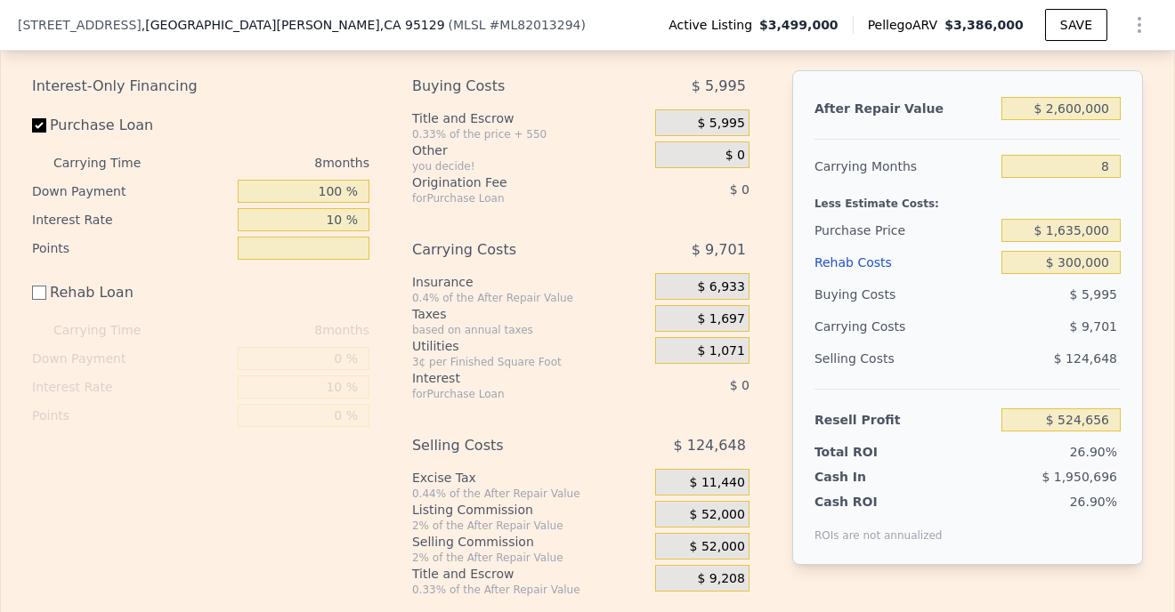
scroll to position [2875, 0]
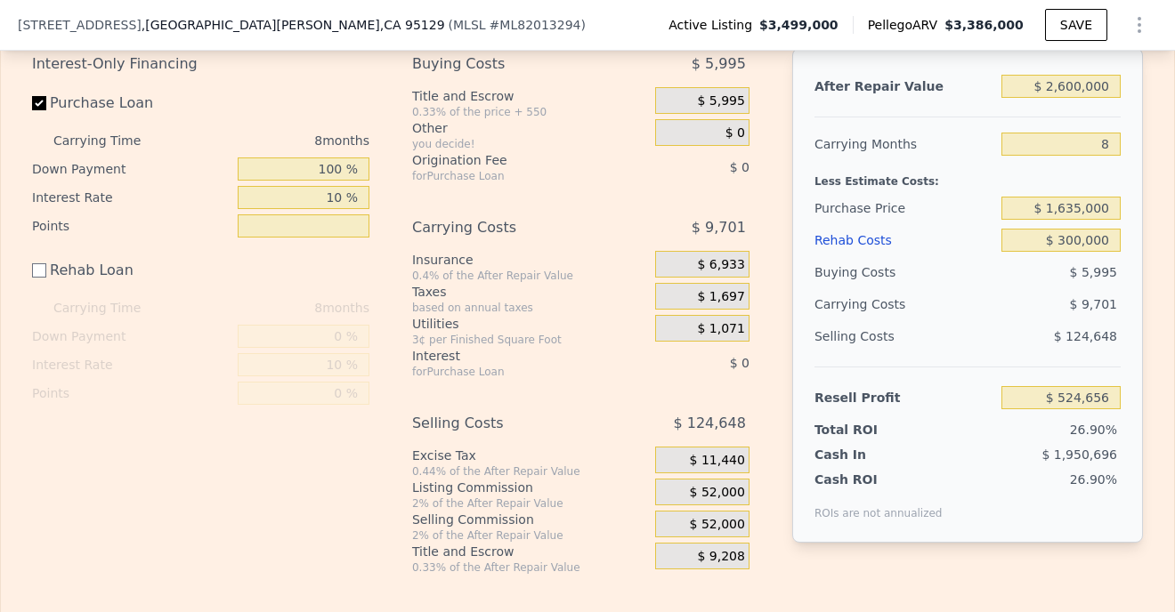
click at [723, 457] on span "$ 11,440" at bounding box center [717, 461] width 55 height 16
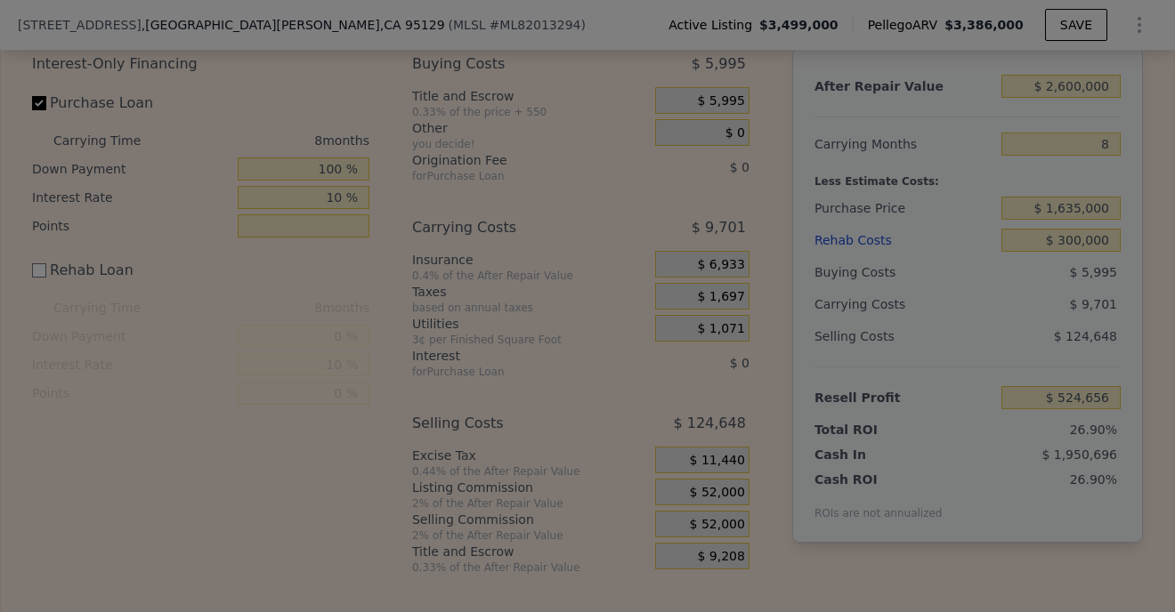
click at [723, 457] on div at bounding box center [587, 306] width 1175 height 612
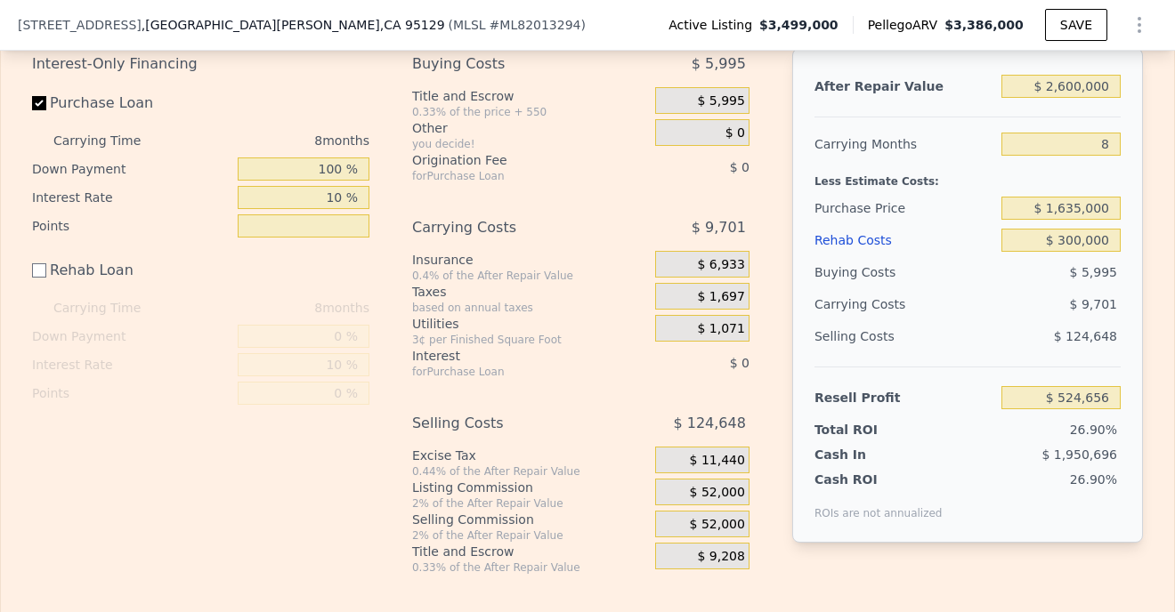
click at [723, 457] on span "$ 11,440" at bounding box center [717, 461] width 55 height 16
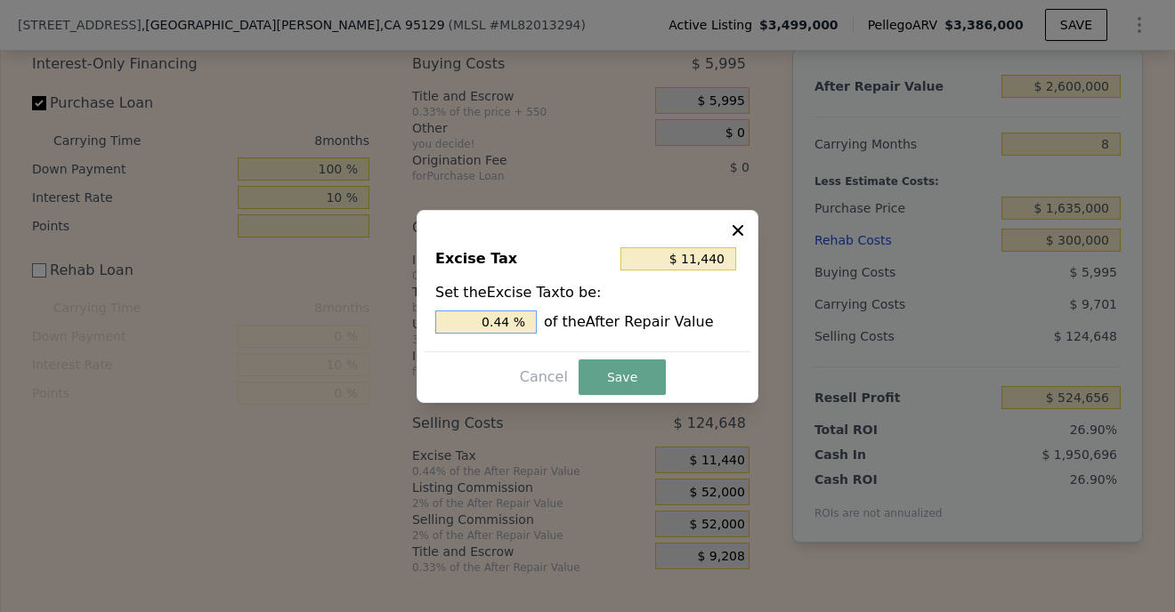
click at [510, 325] on input "0.44 %" at bounding box center [485, 322] width 101 height 23
type input "$ 10,400"
type input "0.4 %"
type input "$ 0"
type input "0 %"
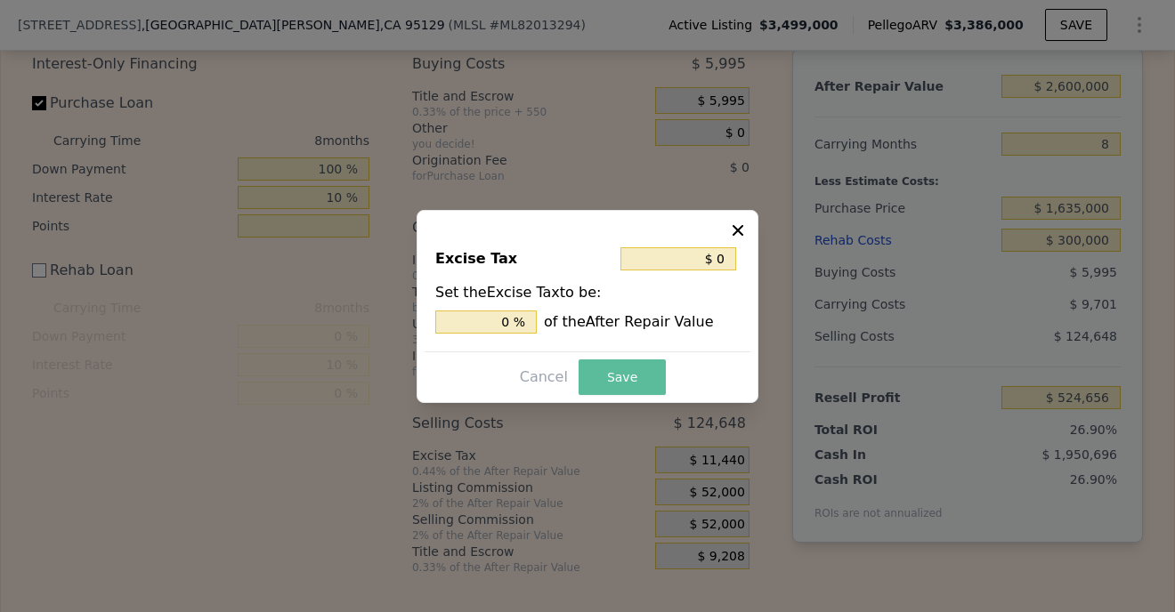
click at [626, 384] on button "Save" at bounding box center [622, 378] width 87 height 36
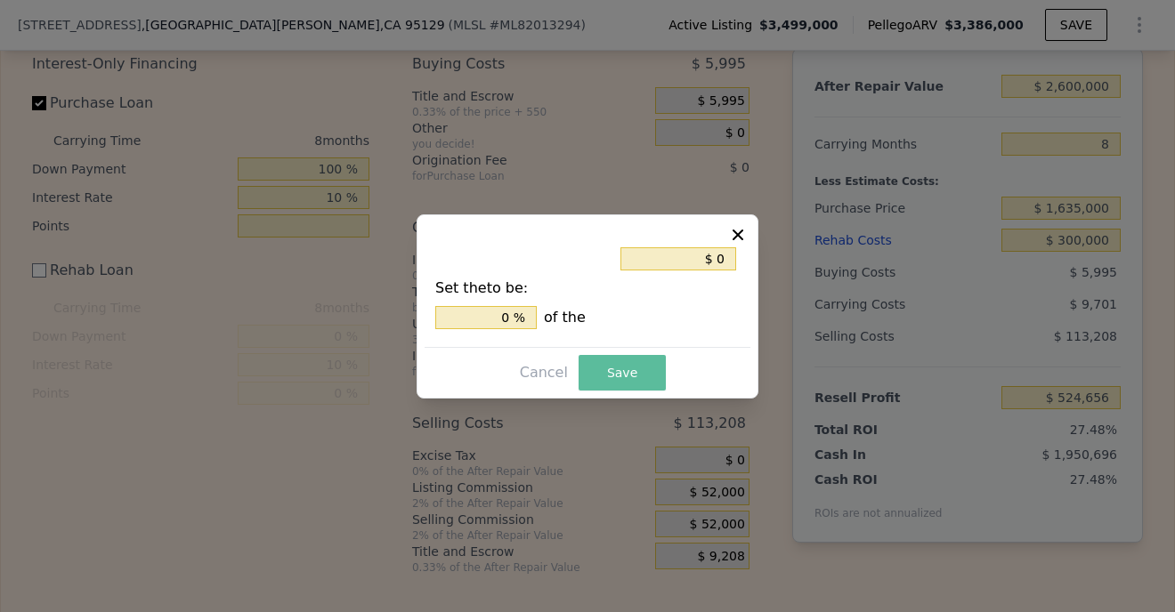
type input "$ 536,096"
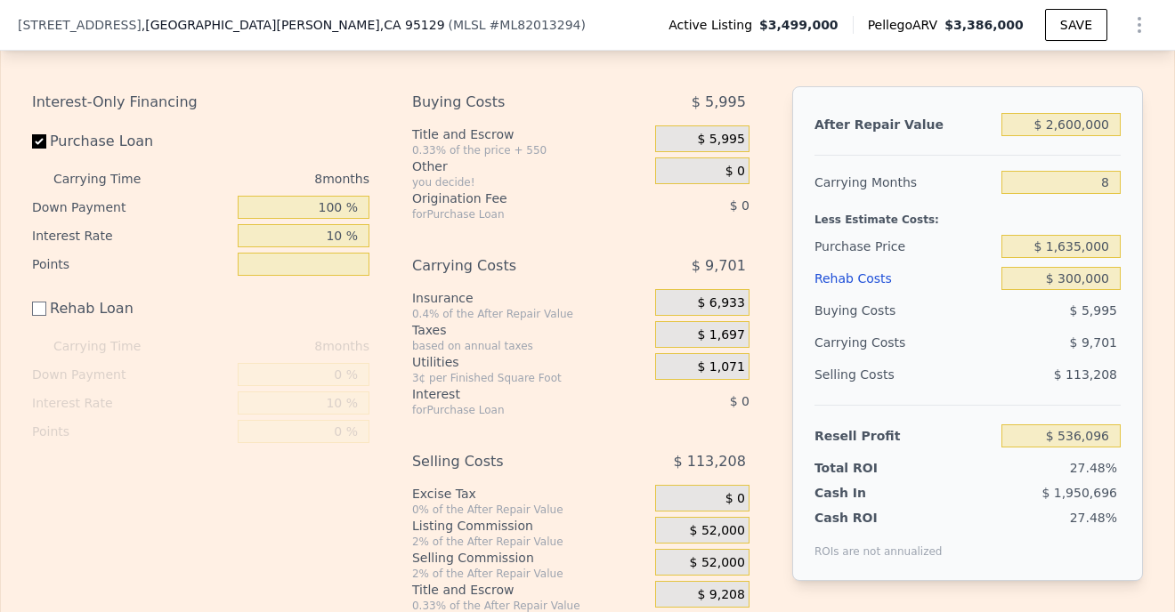
scroll to position [2829, 0]
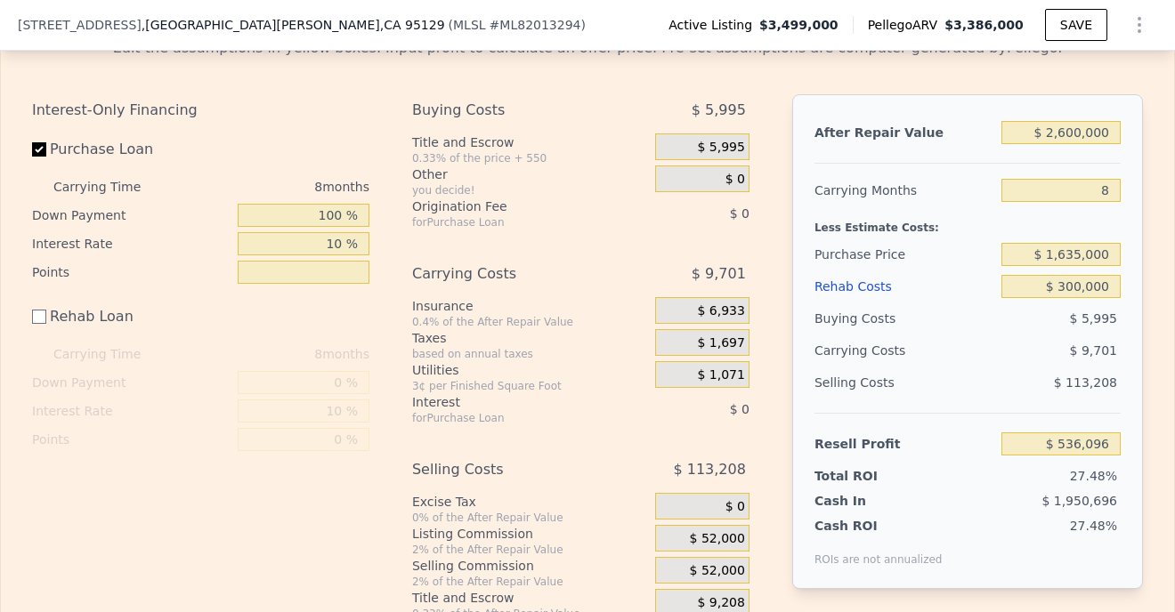
click at [719, 570] on span "$ 52,000" at bounding box center [717, 572] width 55 height 16
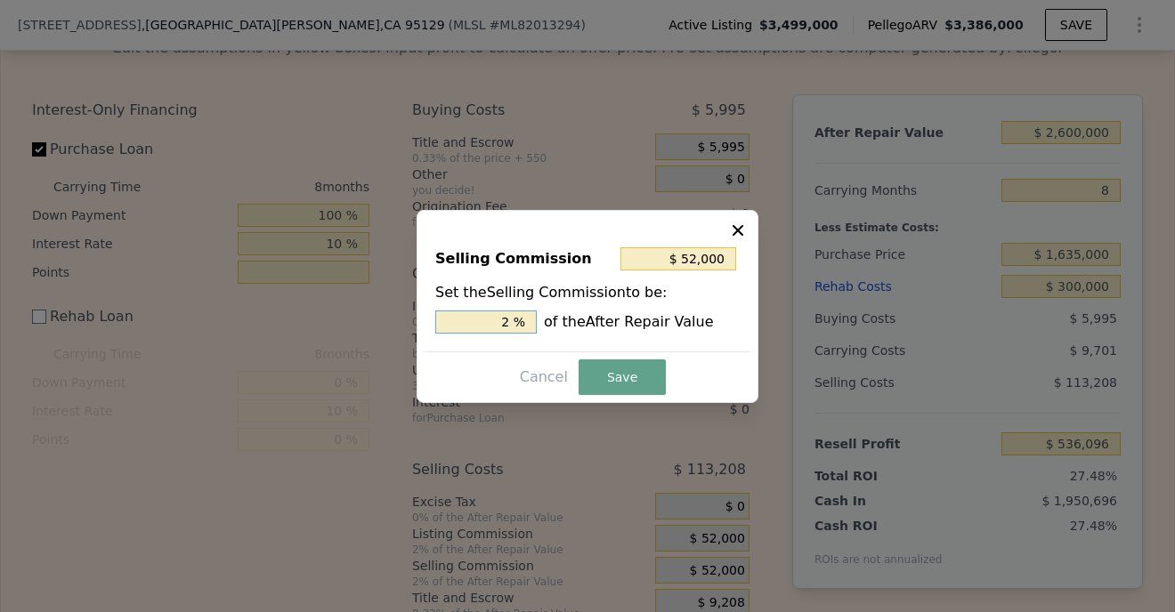
click at [515, 323] on input "2 %" at bounding box center [485, 322] width 101 height 23
type input "2. %"
type input "$ 65,000"
type input "2.5 %"
click at [614, 377] on button "Save" at bounding box center [622, 378] width 87 height 36
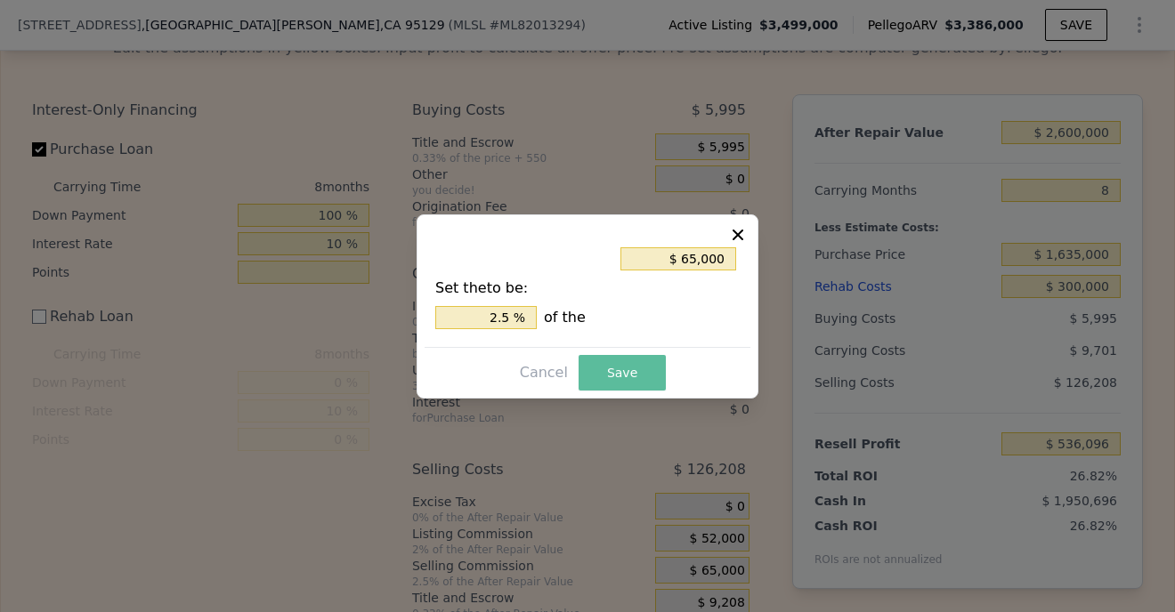
type input "$ 523,096"
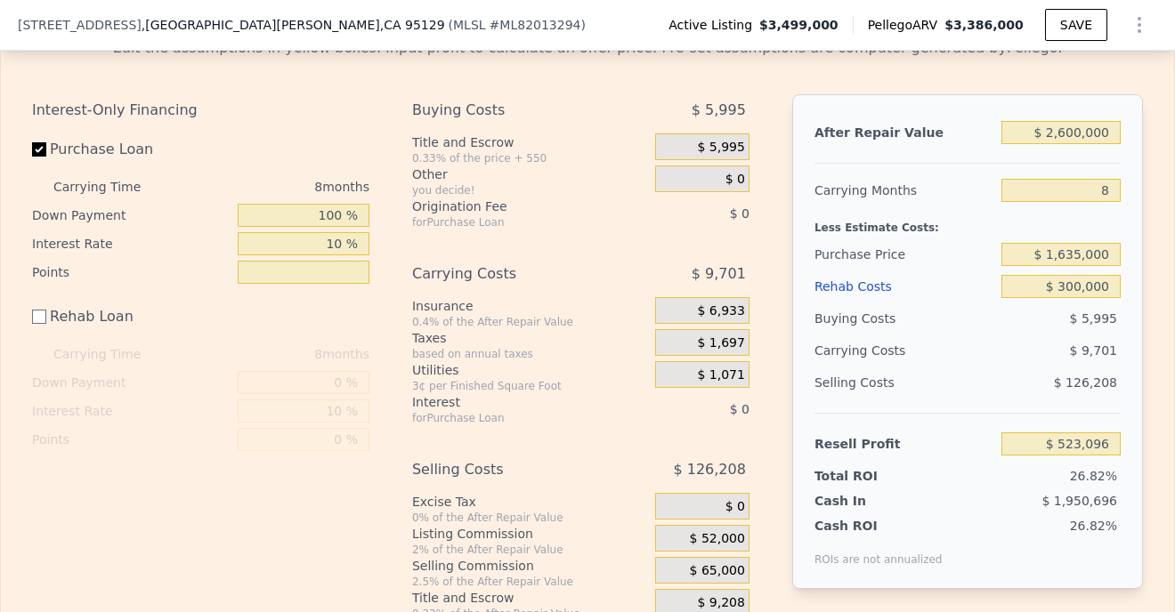
click at [710, 539] on span "$ 52,000" at bounding box center [717, 539] width 55 height 16
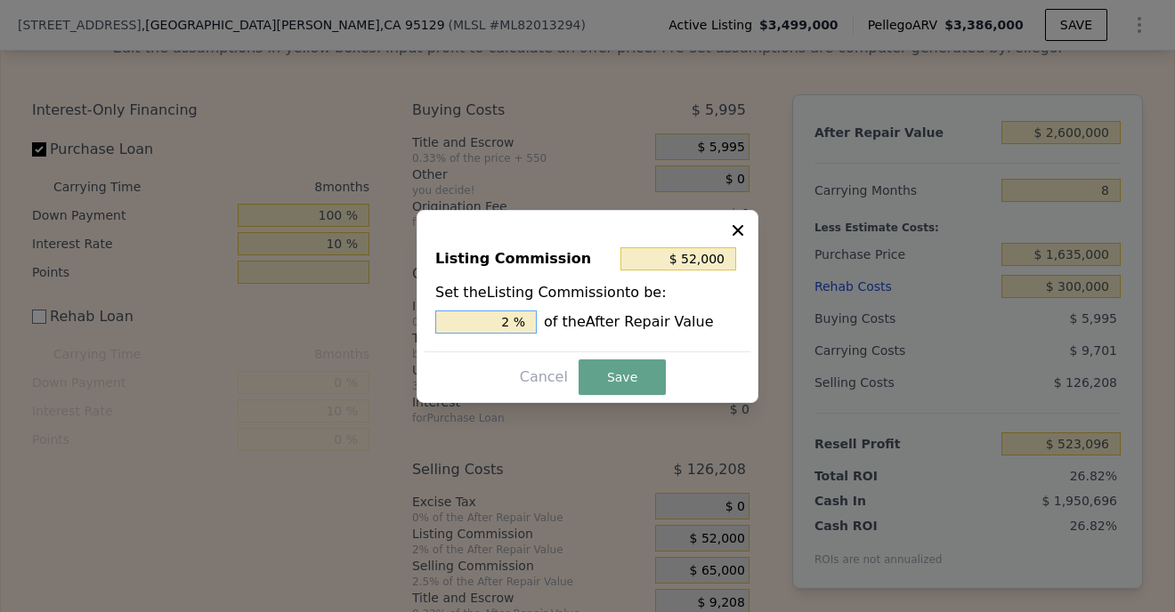
click at [511, 324] on input "2 %" at bounding box center [485, 322] width 101 height 23
type input "2. %"
type input "$ 65,000"
type input "2.5 %"
click at [619, 373] on button "Save" at bounding box center [622, 378] width 87 height 36
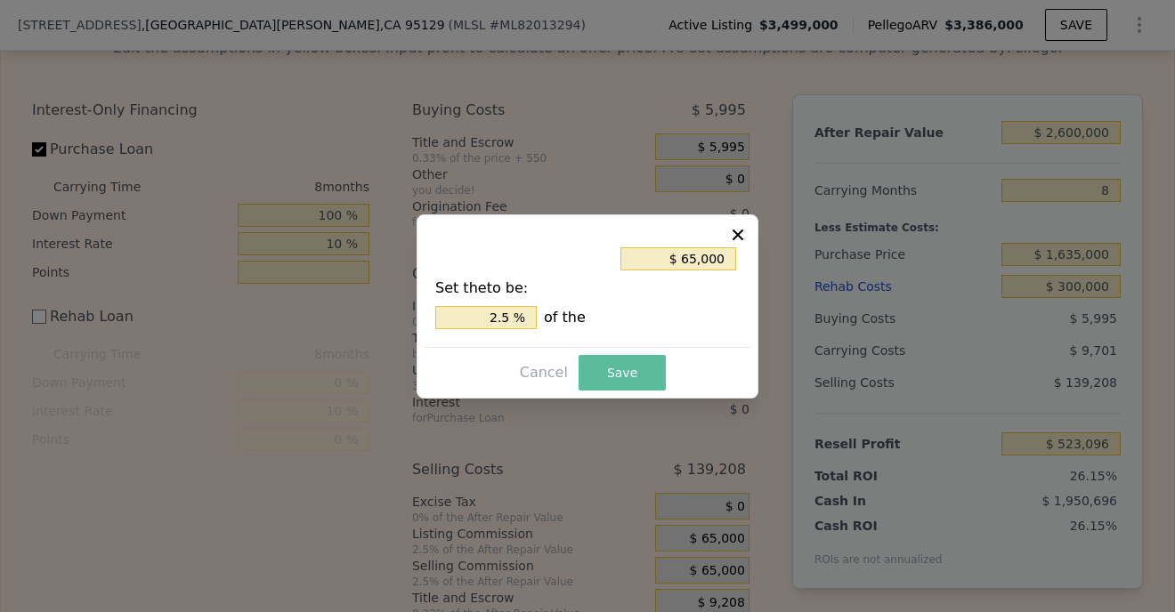
type input "$ 510,096"
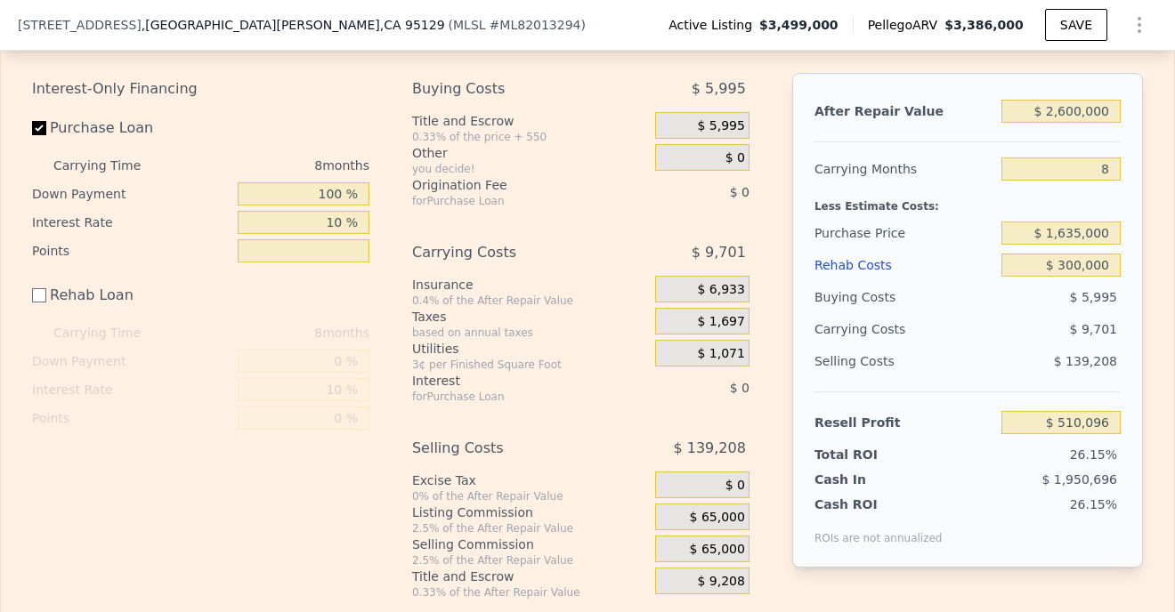
scroll to position [2852, 0]
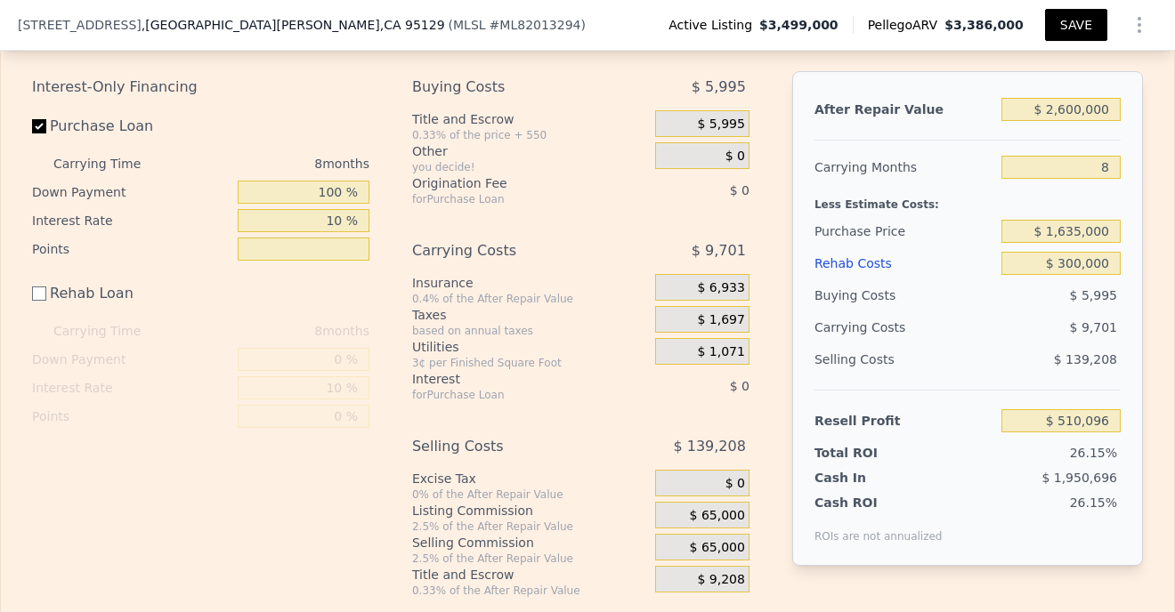
click at [1072, 25] on button "SAVE" at bounding box center [1076, 25] width 62 height 32
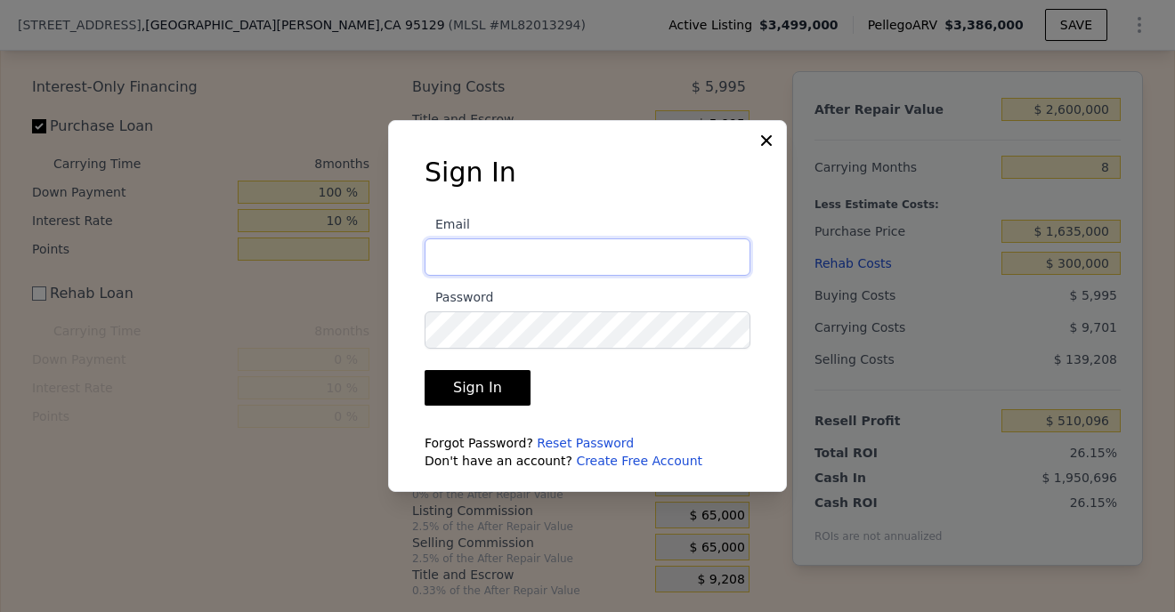
type input "[PERSON_NAME][EMAIL_ADDRESS][DOMAIN_NAME]"
click at [463, 389] on button "Sign In" at bounding box center [478, 388] width 106 height 36
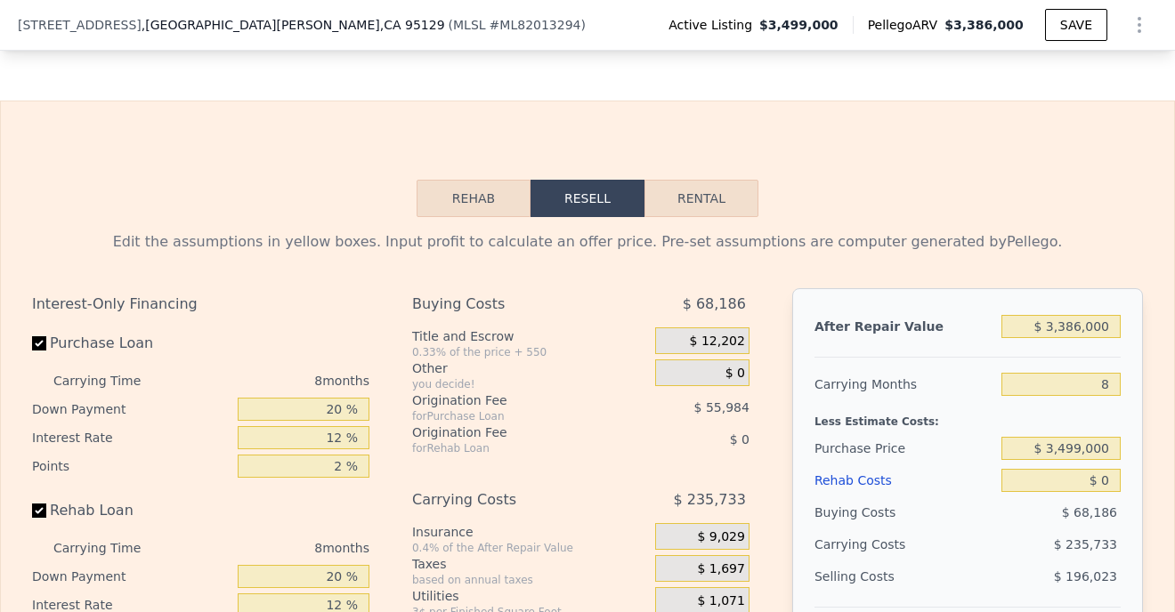
click at [1144, 28] on icon "Show Options" at bounding box center [1139, 24] width 21 height 21
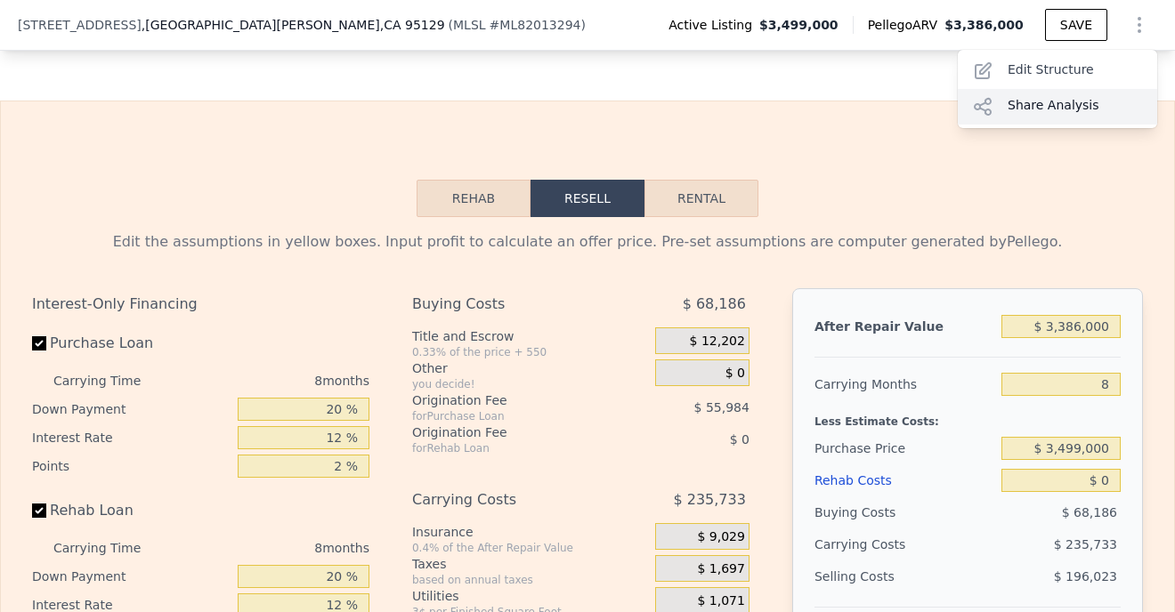
click at [1030, 109] on div "Share Analysis" at bounding box center [1057, 107] width 199 height 36
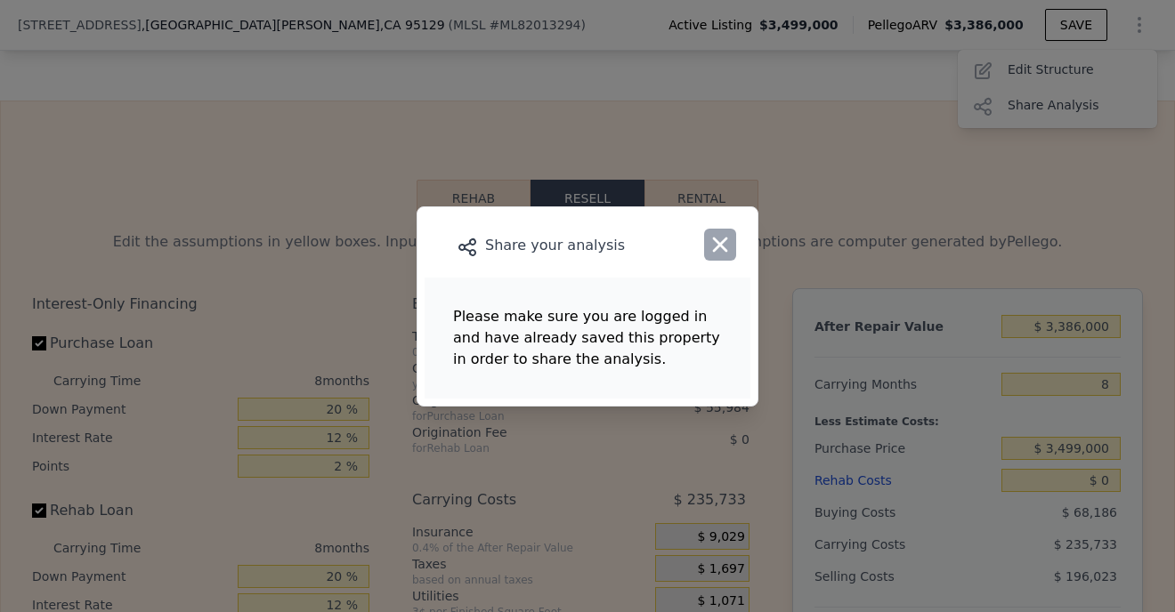
click at [722, 244] on icon "button" at bounding box center [720, 244] width 15 height 15
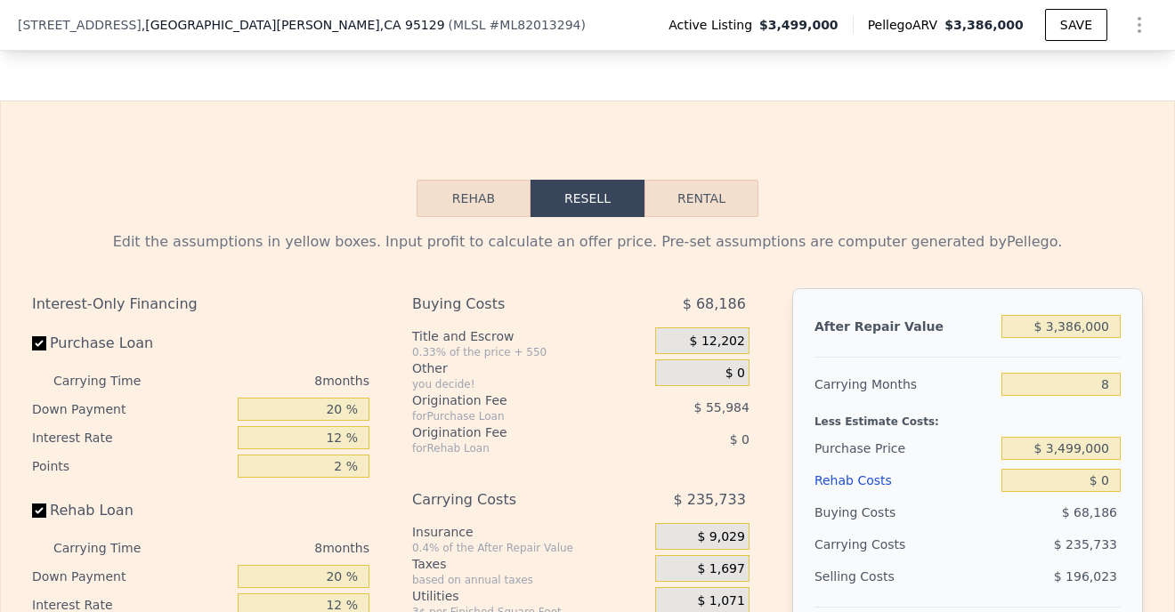
click at [1139, 23] on icon "Show Options" at bounding box center [1139, 24] width 21 height 21
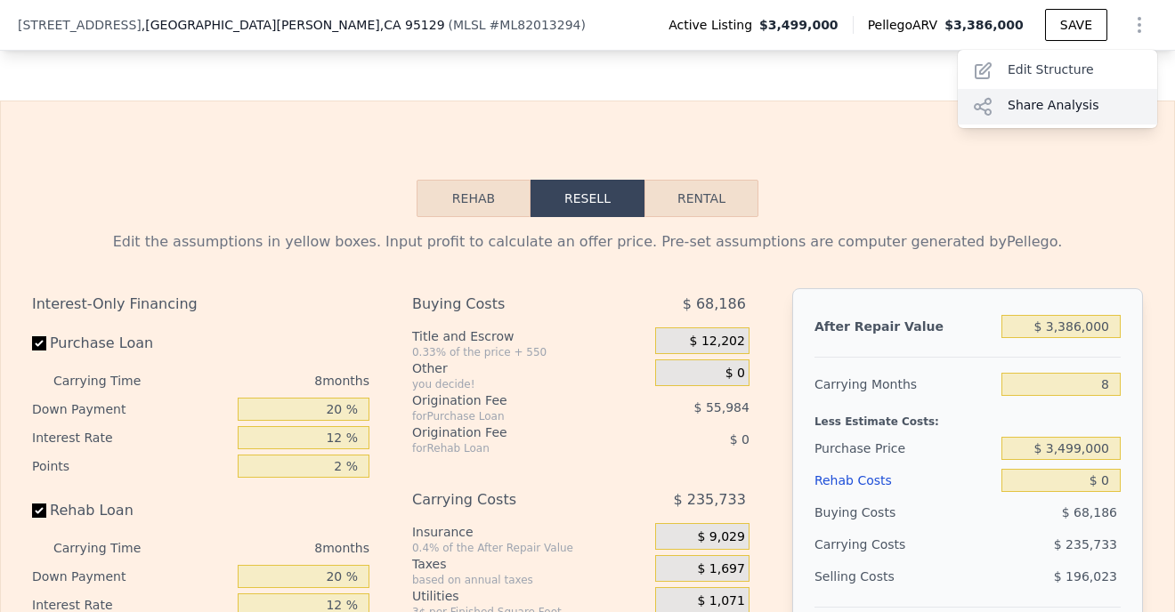
click at [1021, 108] on div "Share Analysis" at bounding box center [1057, 107] width 199 height 36
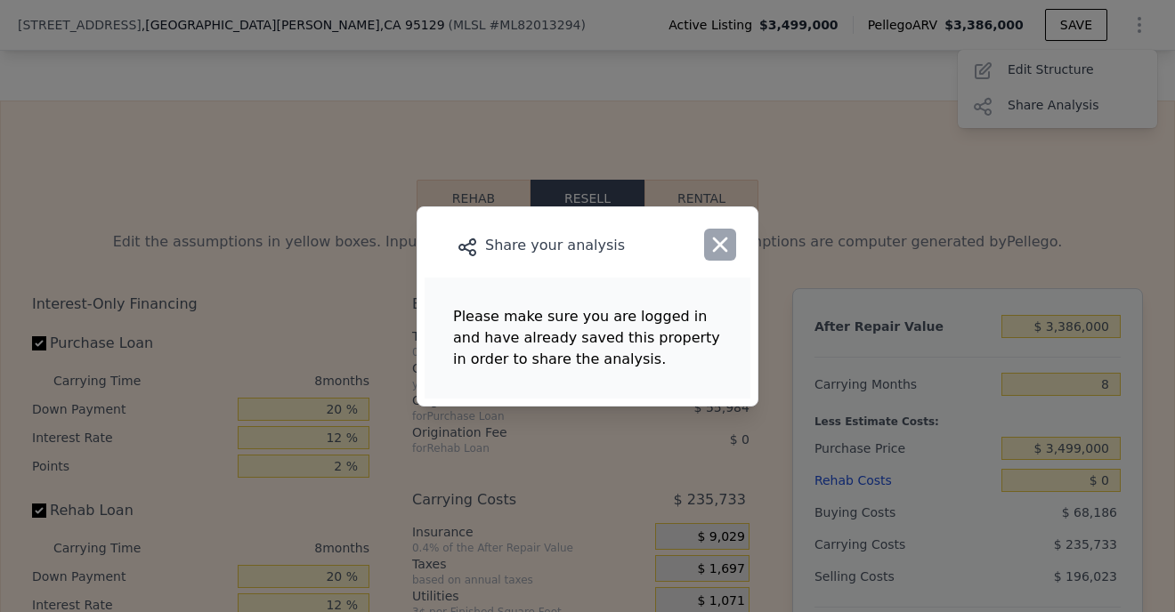
click at [718, 249] on icon "button" at bounding box center [720, 244] width 25 height 25
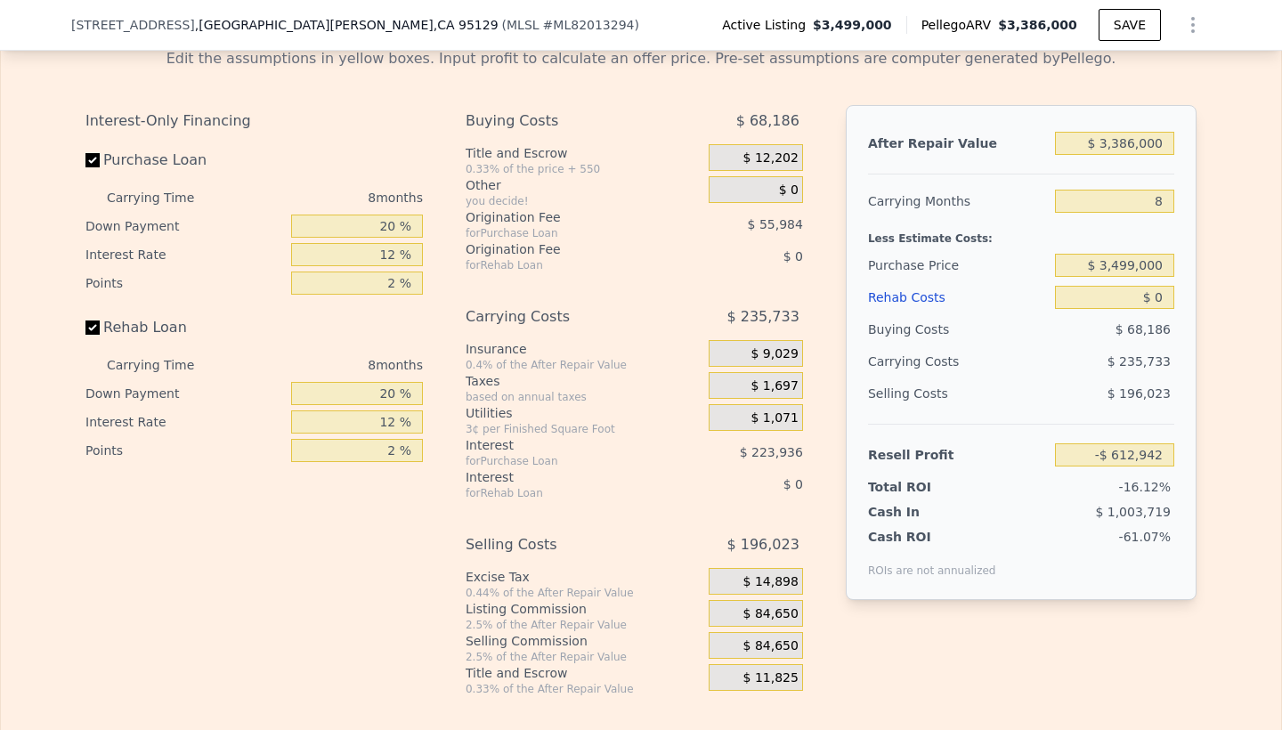
scroll to position [3063, 0]
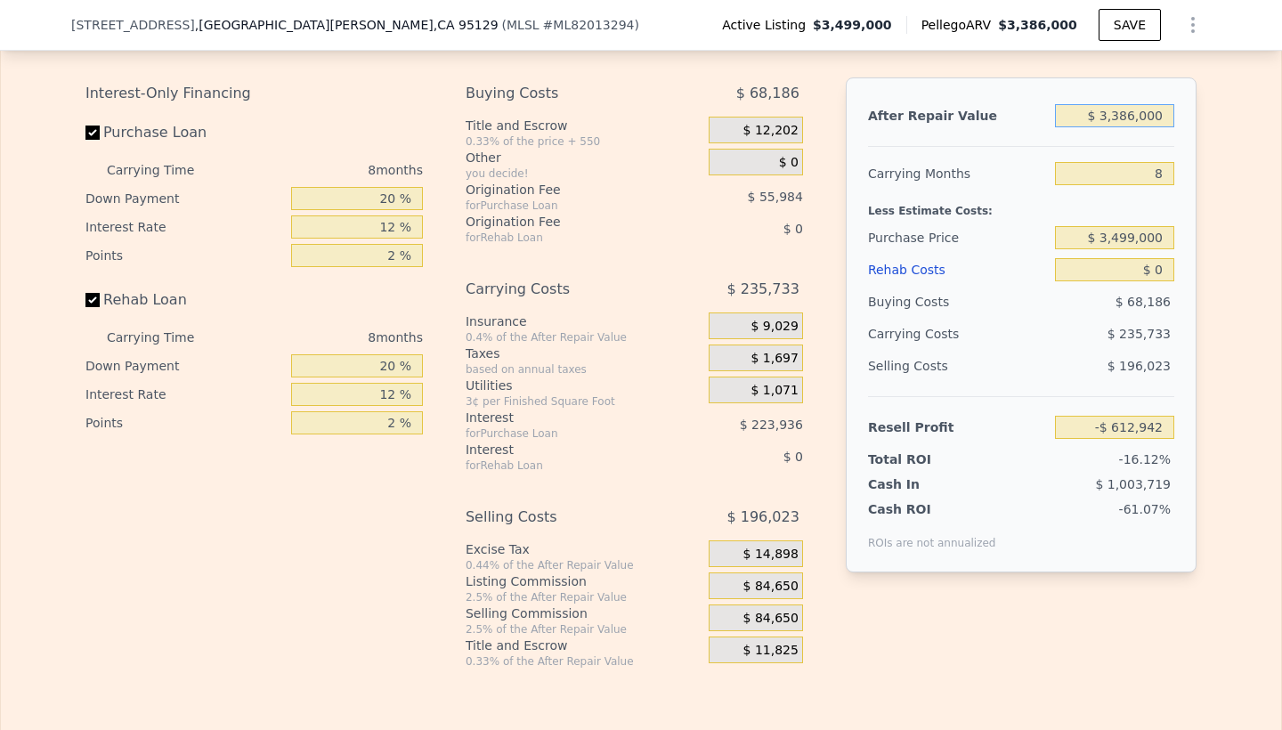
click at [1113, 116] on input "$ 3,386,000" at bounding box center [1114, 115] width 119 height 23
drag, startPoint x: 1114, startPoint y: 117, endPoint x: 1134, endPoint y: 117, distance: 20.5
click at [1135, 117] on input "$ 3,386,000" at bounding box center [1114, 115] width 119 height 23
type input "$ 3,000"
type input "-$ 3,791,621"
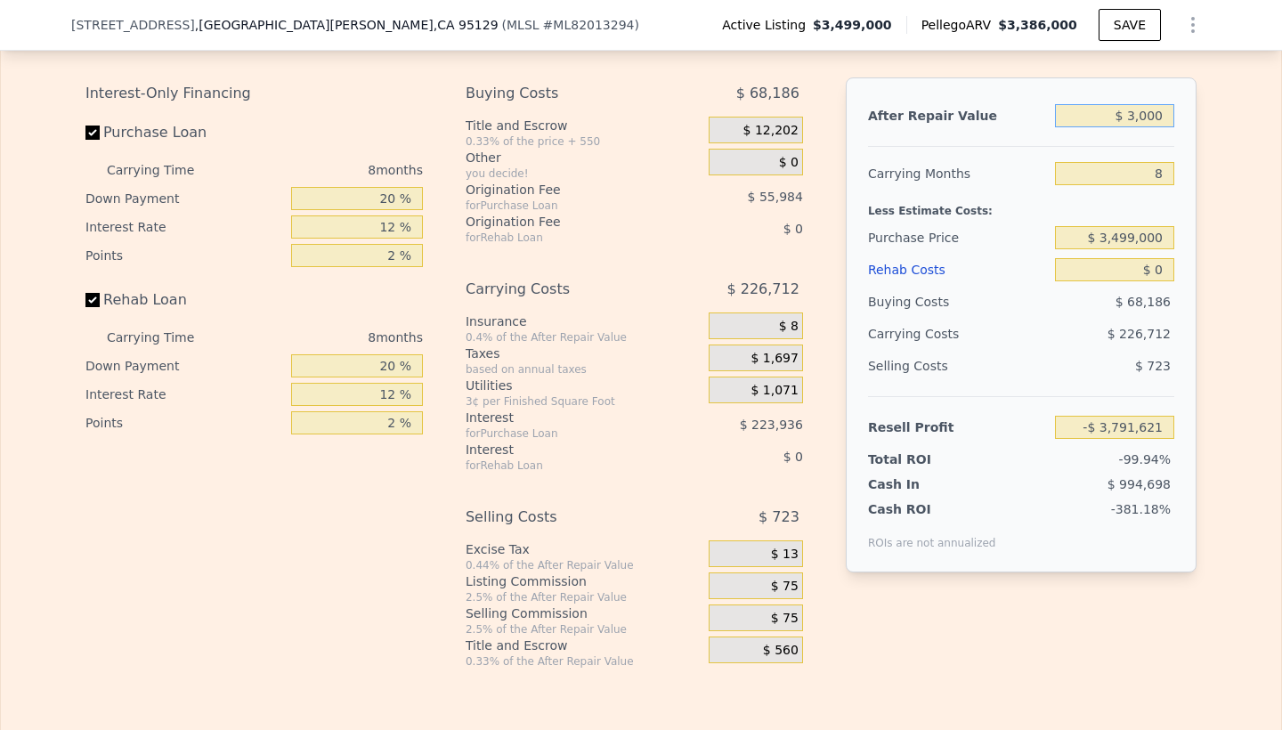
type input "$ 32,000"
type input "-$ 3,764,373"
type input "$ 3,260,000"
type input "-$ 3,488,129"
type input "$ 32,600,000"
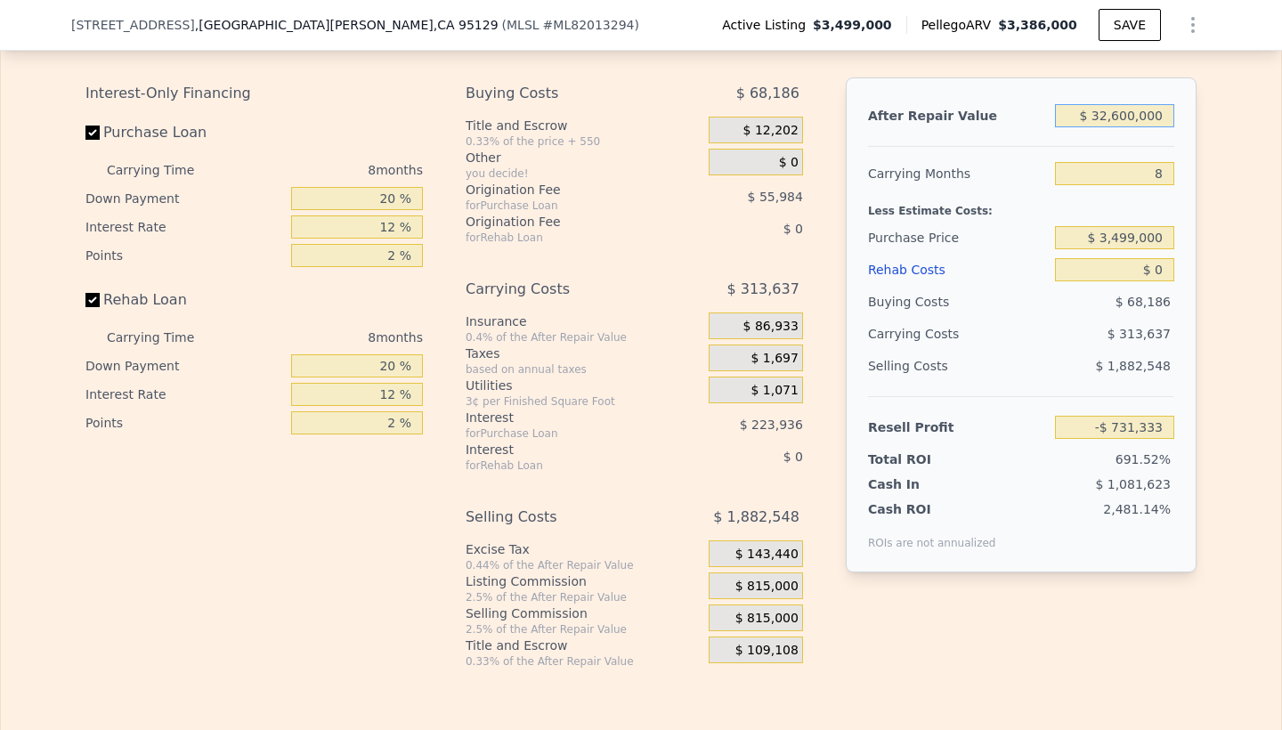
type input "$ 26,836,629"
click at [1104, 118] on input "$ 32,600,000" at bounding box center [1114, 115] width 119 height 23
type input "$ 2,600,000"
type input "-$ 1,351,471"
type input "$ 2,600,000"
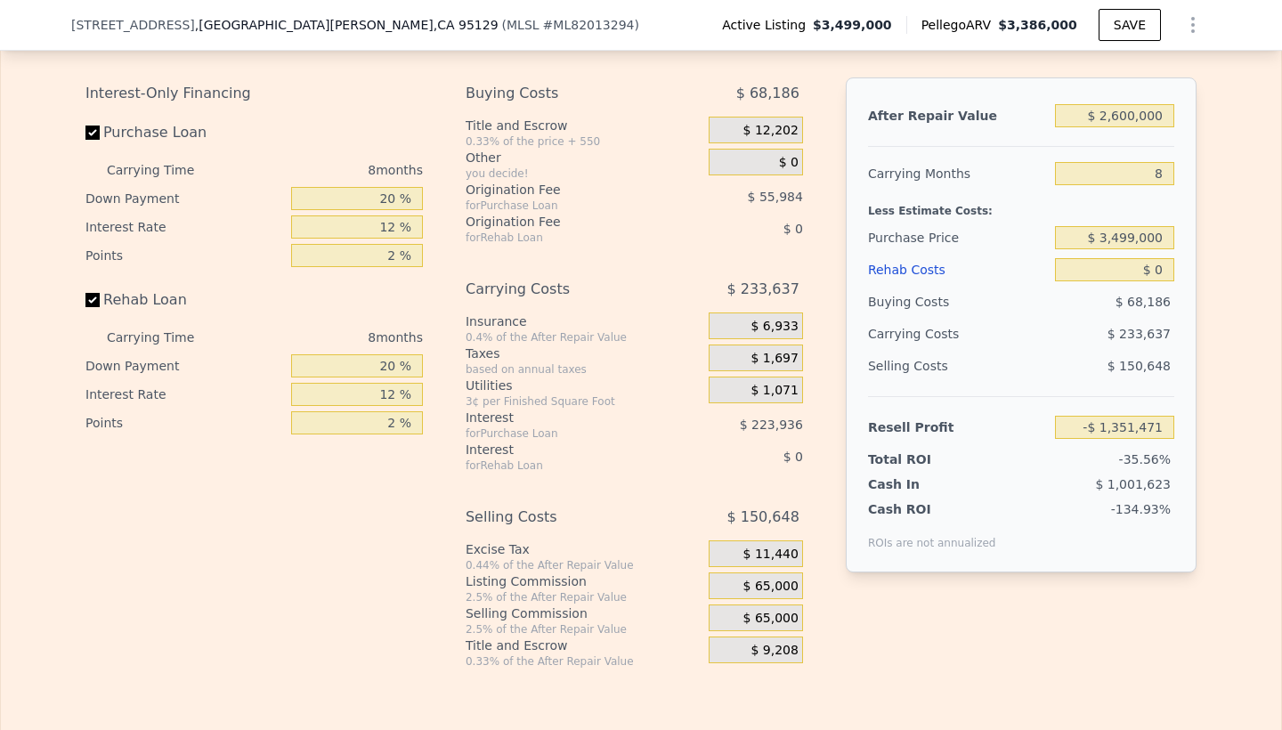
click at [1035, 201] on div "Less Estimate Costs:" at bounding box center [1021, 206] width 306 height 32
drag, startPoint x: 1106, startPoint y: 240, endPoint x: 1135, endPoint y: 239, distance: 29.4
click at [1135, 239] on input "$ 3,499,000" at bounding box center [1114, 237] width 119 height 23
type input "$ 1,635,000"
click at [1022, 328] on div "$ 233,637" at bounding box center [1080, 334] width 188 height 32
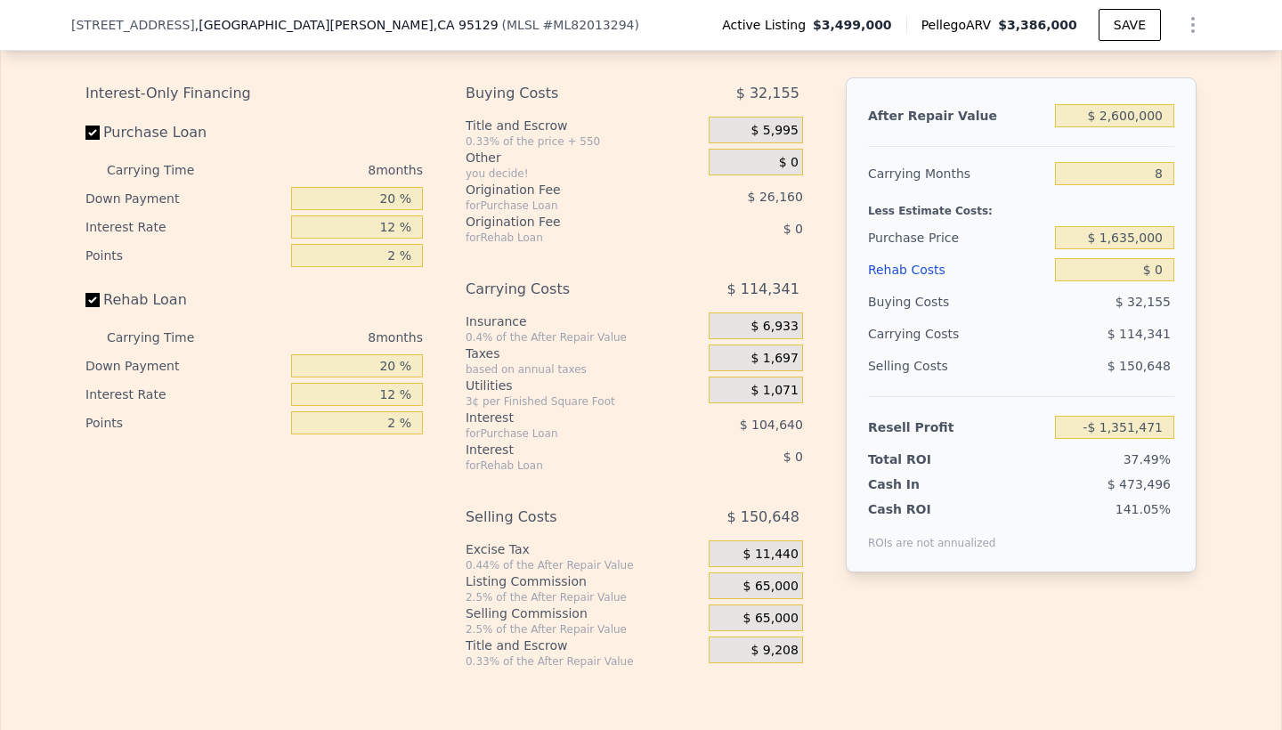
type input "$ 667,856"
drag, startPoint x: 1155, startPoint y: 274, endPoint x: 1173, endPoint y: 274, distance: 18.7
click at [1174, 274] on div "After Repair Value $ 2,600,000 Carrying Months 8 Less Estimate Costs: Purchase …" at bounding box center [1021, 324] width 351 height 495
type input "$ 3"
type input "$ 667,853"
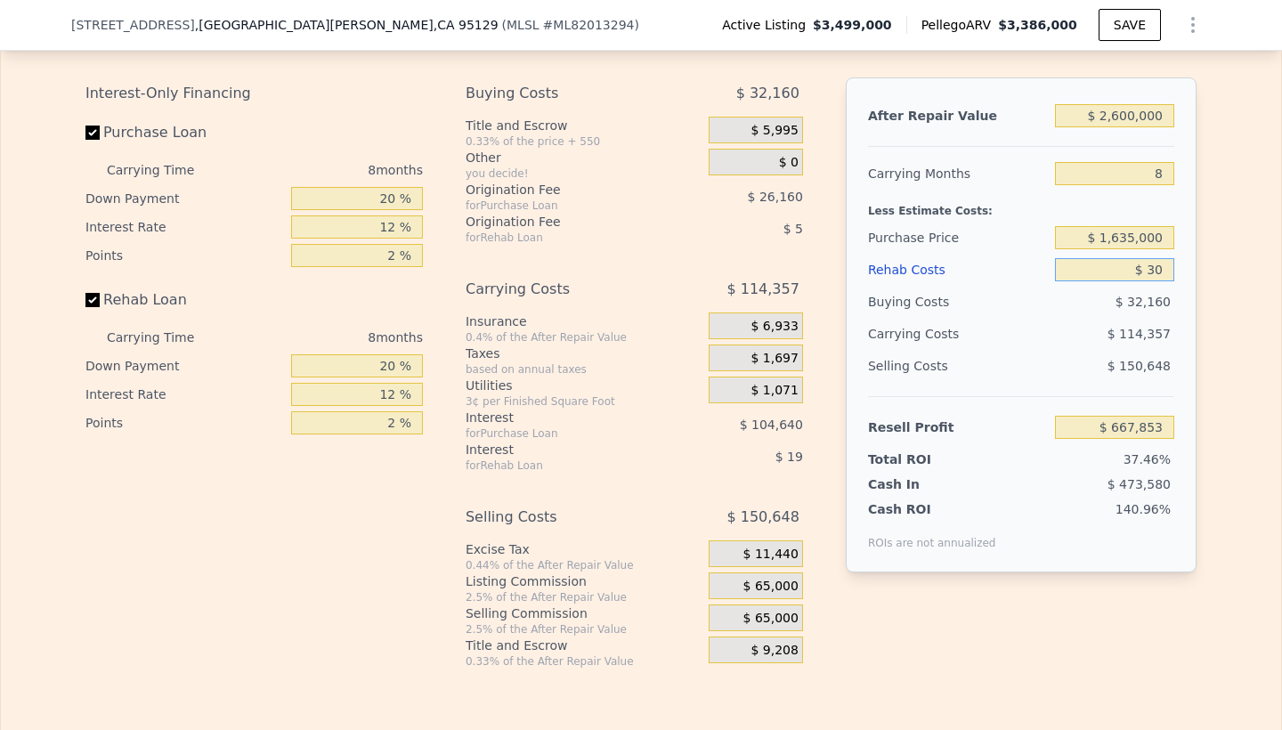
type input "$ 300"
type input "$ 667,535"
type input "$ 3,000"
type input "$ 664,616"
type input "$ 300,000"
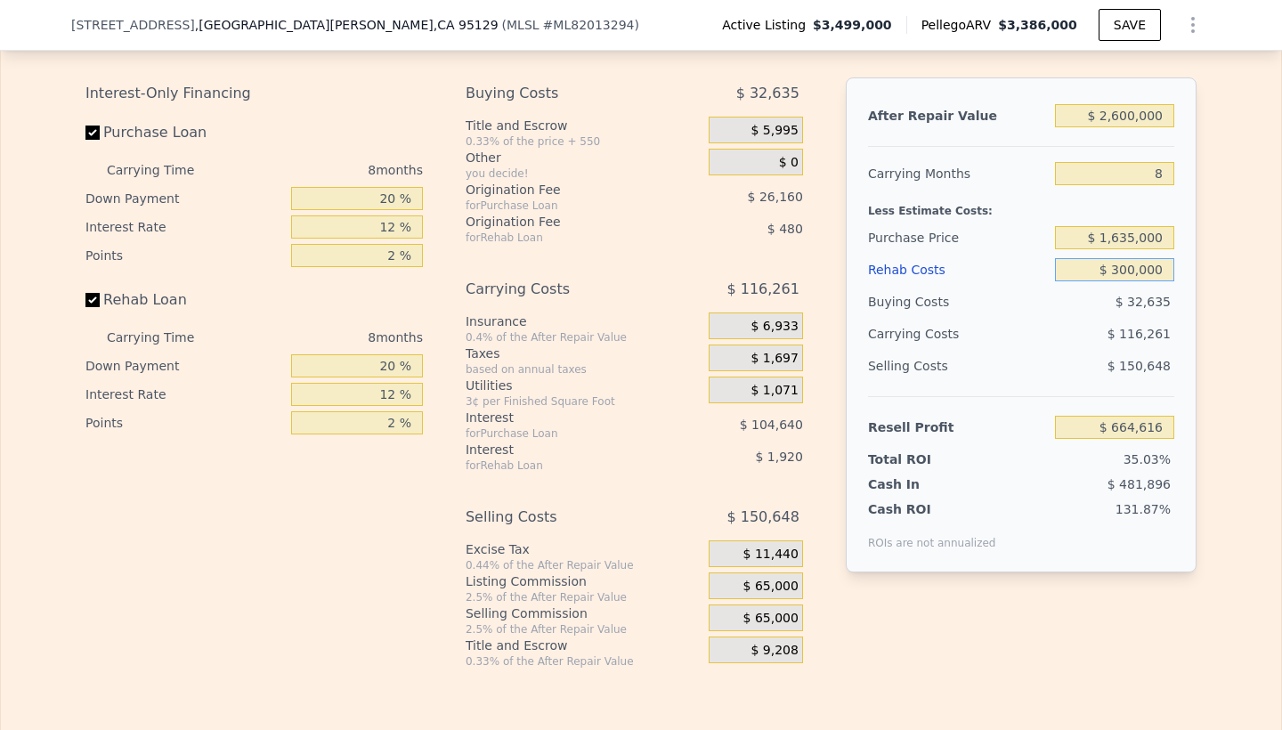
type input "$ 343,856"
click at [1061, 320] on div "$ 133,541" at bounding box center [1080, 334] width 188 height 32
click at [389, 199] on input "20 %" at bounding box center [357, 198] width 132 height 23
type input "10 %"
type input "$ 327,506"
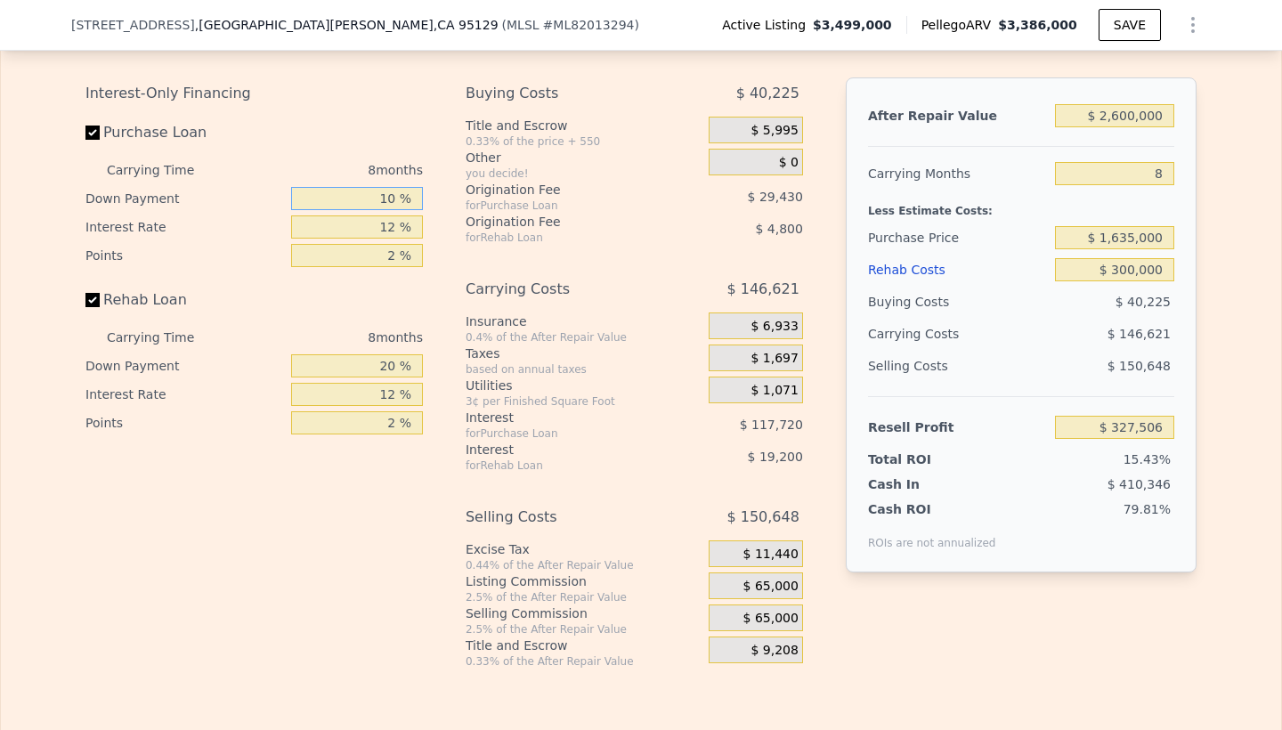
type input "100 %"
type input "$ 474,656"
type input "100 %"
click at [93, 296] on input "Rehab Loan" at bounding box center [92, 300] width 14 height 14
checkbox input "false"
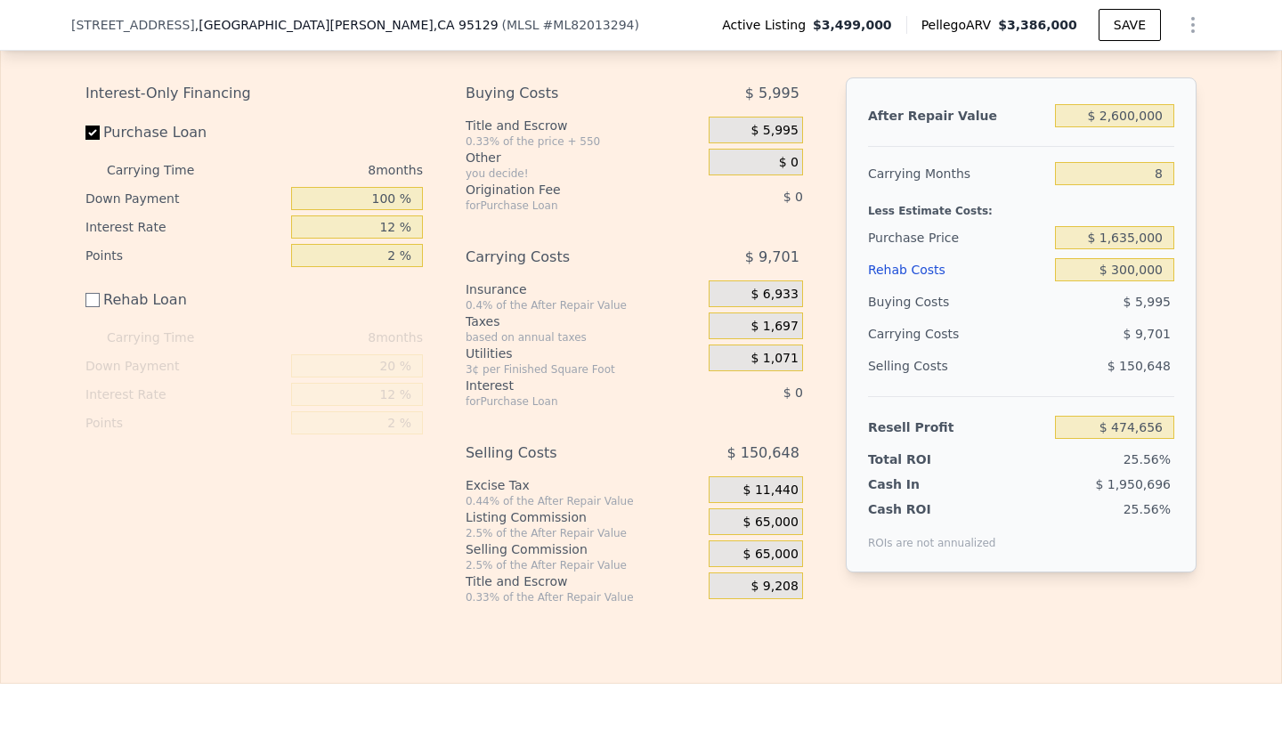
type input "$ 498,656"
click at [94, 133] on input "Purchase Loan" at bounding box center [92, 133] width 14 height 14
checkbox input "false"
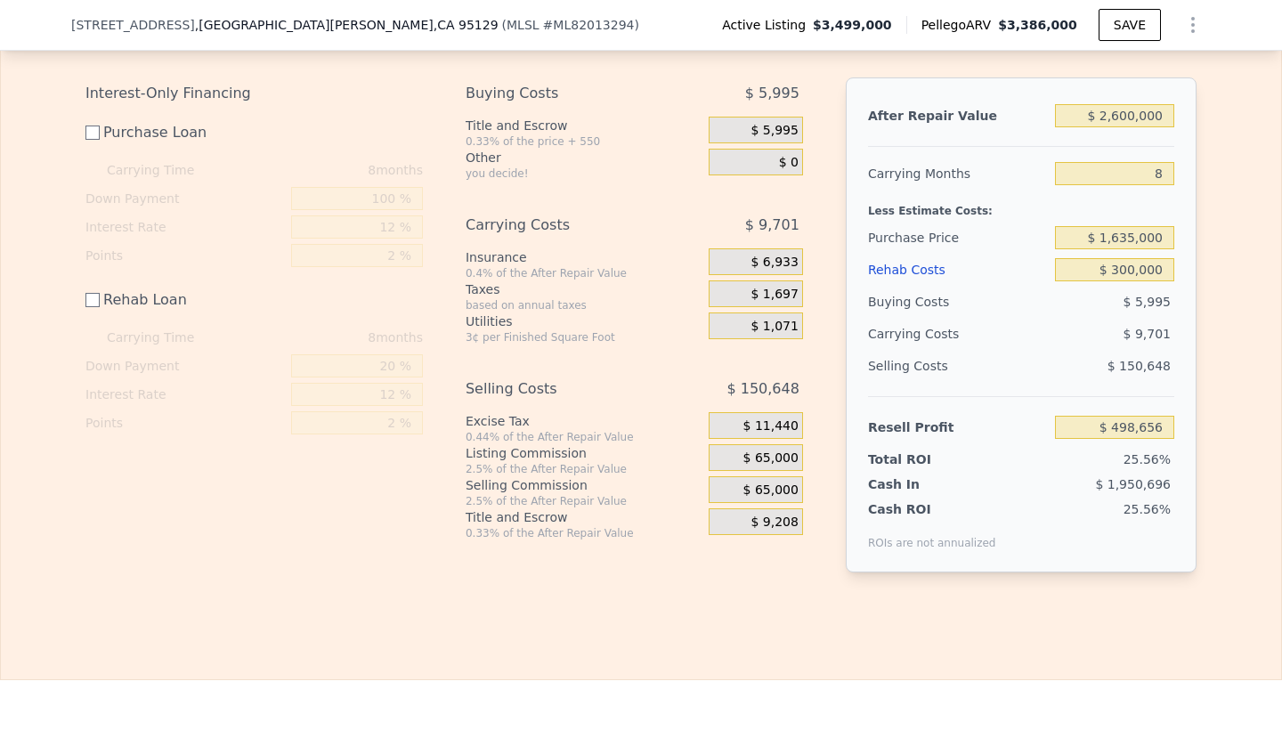
click at [774, 423] on span "$ 11,440" at bounding box center [770, 426] width 55 height 16
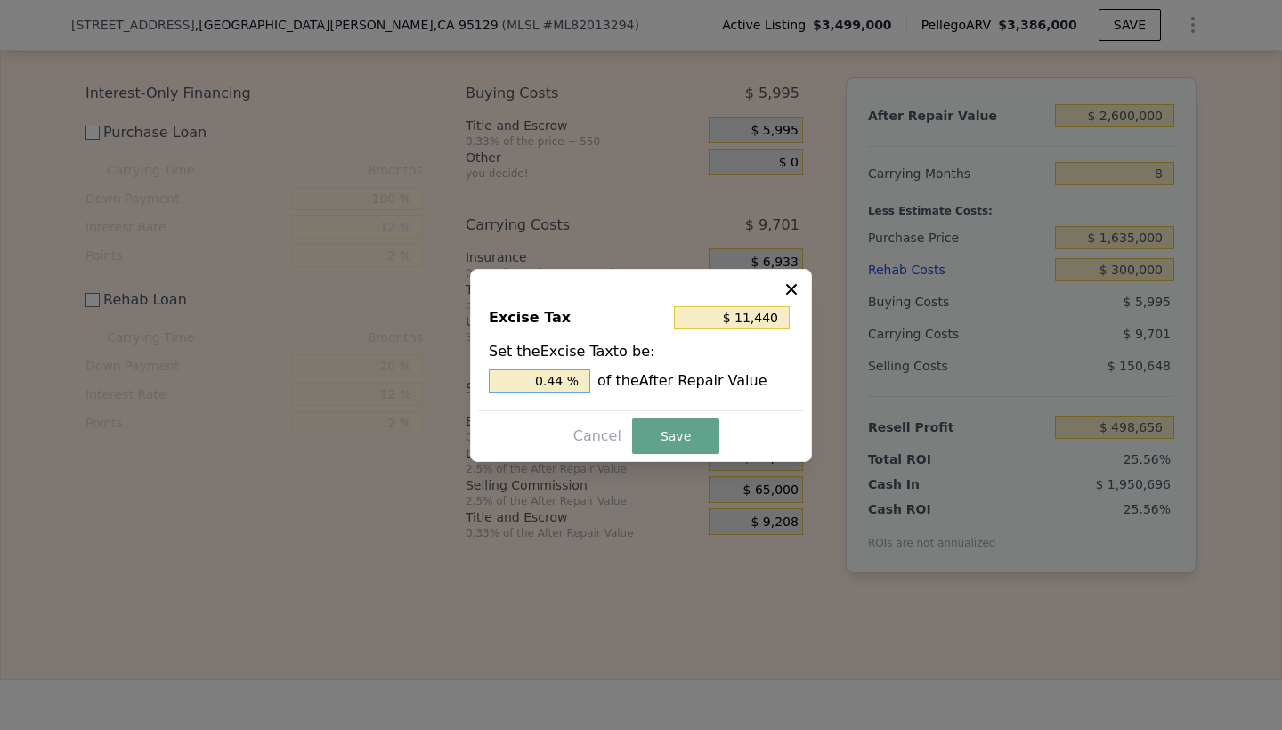
click at [563, 385] on input "0.44 %" at bounding box center [539, 380] width 101 height 23
type input "$ 10,400"
type input "0.4 %"
type input "$ 0"
type input "0 %"
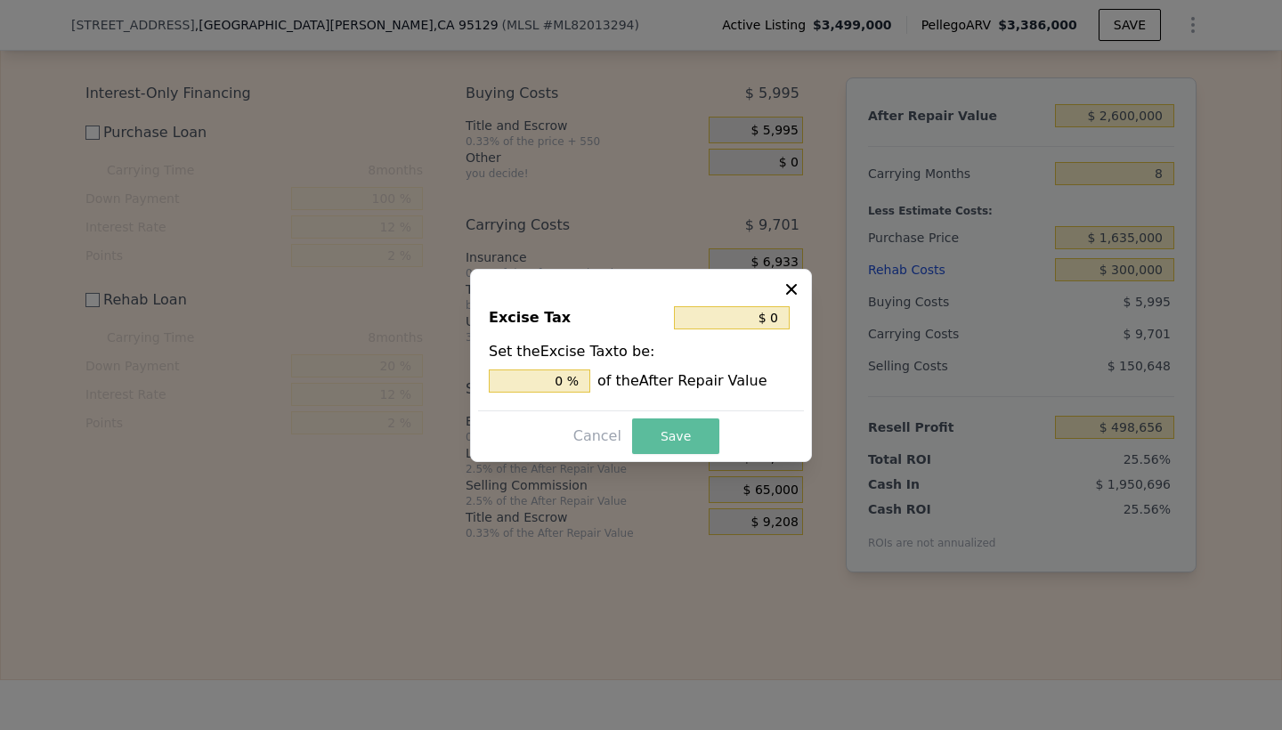
click at [676, 434] on button "Save" at bounding box center [675, 436] width 87 height 36
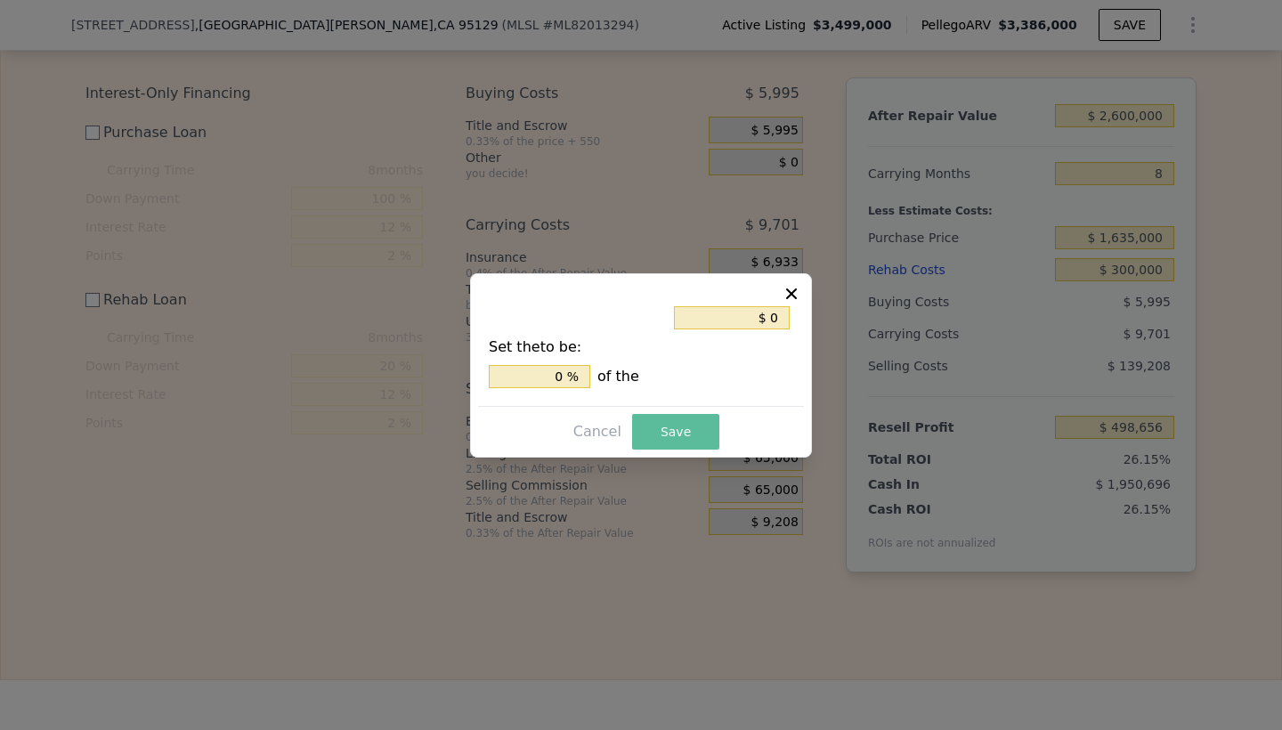
type input "$ 510,096"
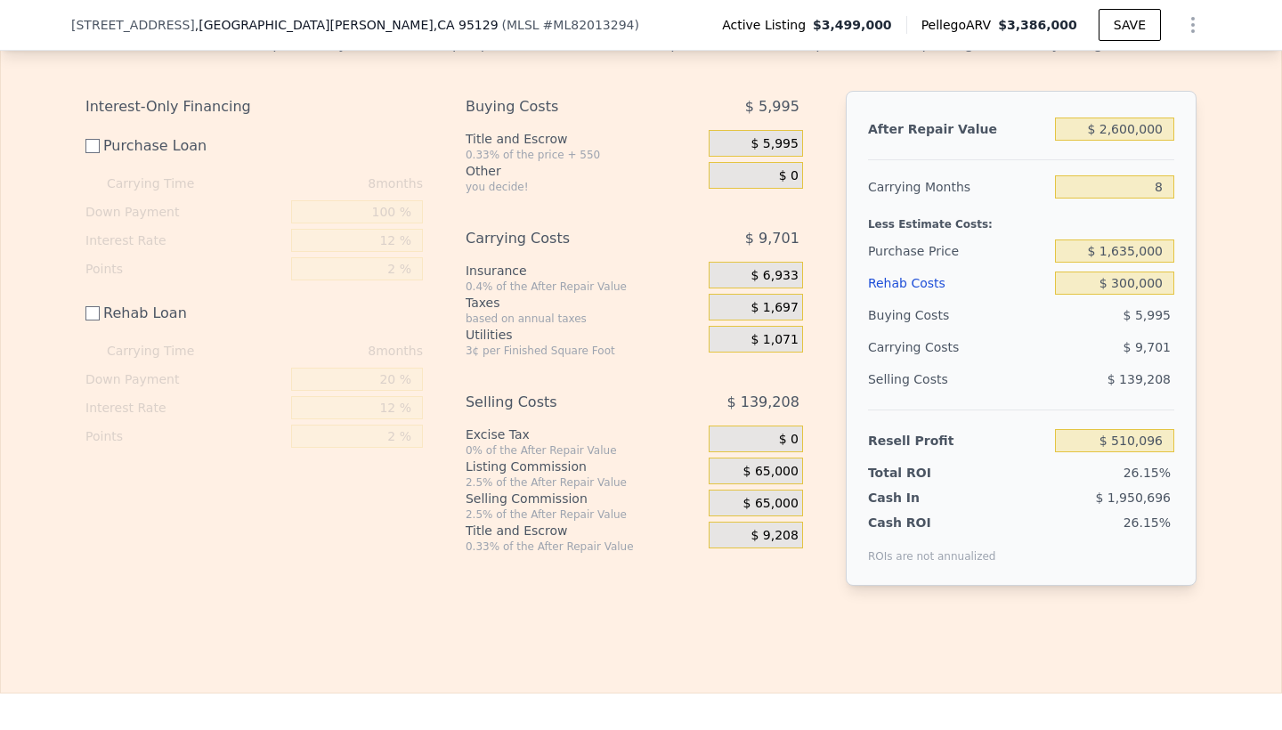
scroll to position [3049, 0]
